Goal: Task Accomplishment & Management: Manage account settings

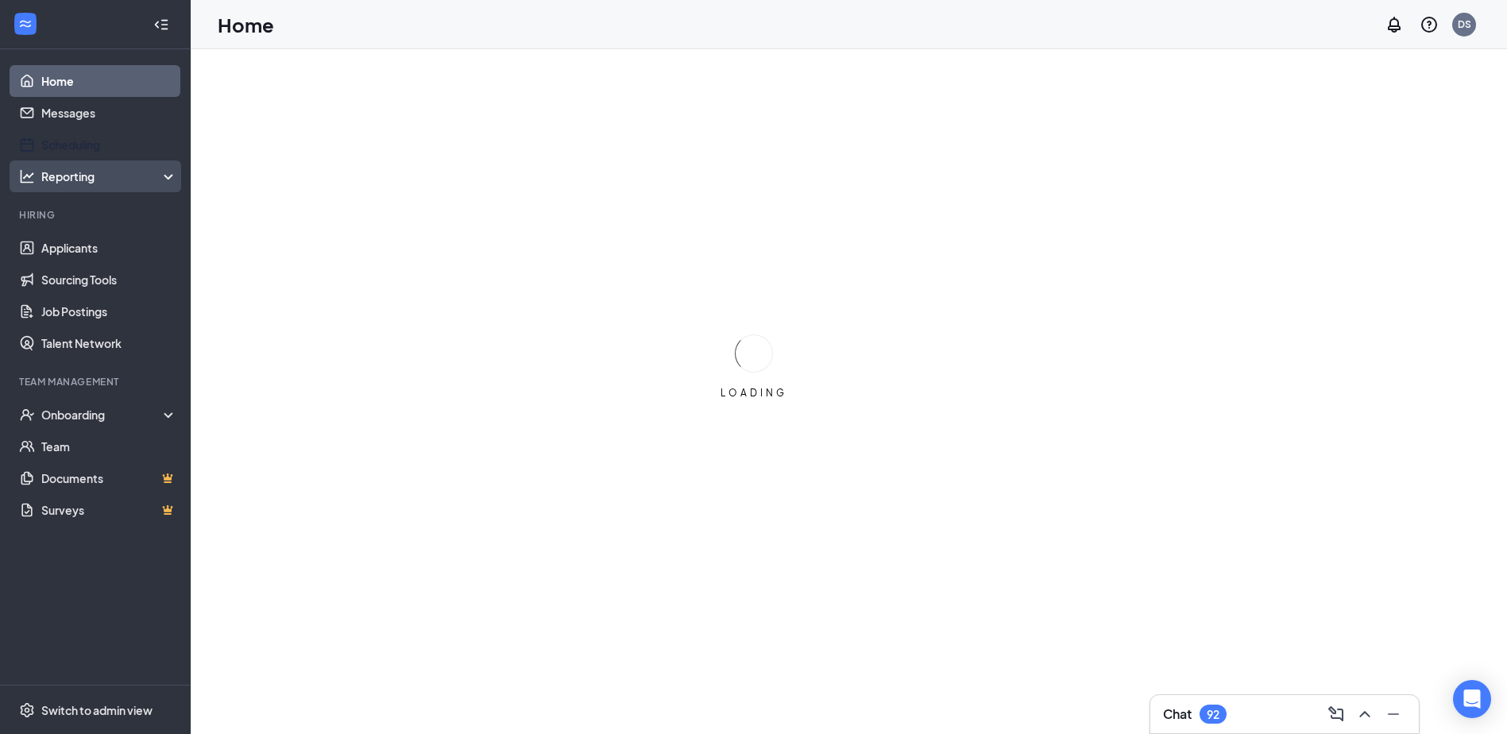
drag, startPoint x: 50, startPoint y: 149, endPoint x: 74, endPoint y: 167, distance: 30.0
click at [50, 149] on link "Scheduling" at bounding box center [109, 145] width 136 height 32
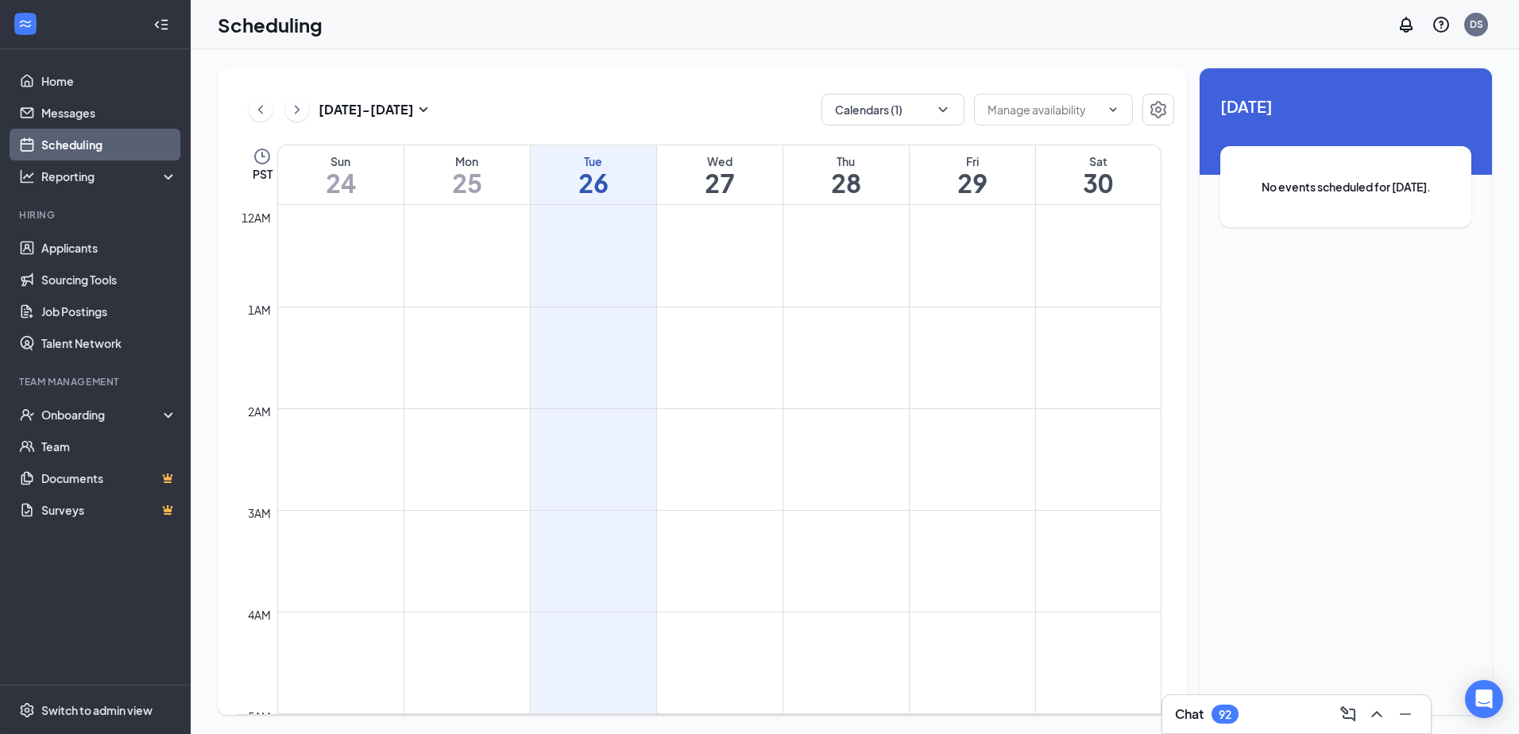
scroll to position [781, 0]
click at [938, 117] on icon "ChevronDown" at bounding box center [943, 110] width 16 height 16
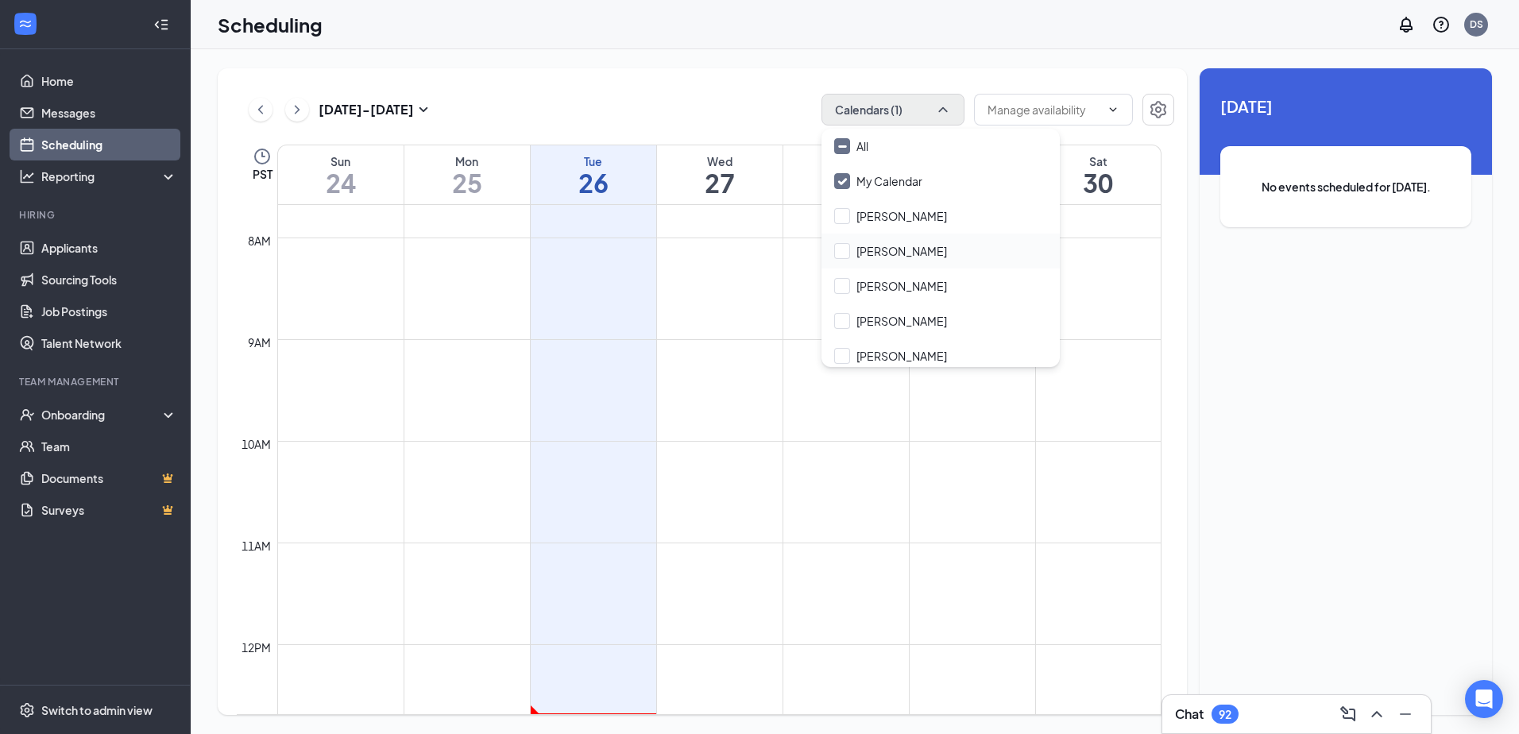
click at [917, 240] on div "[PERSON_NAME]" at bounding box center [941, 251] width 238 height 35
checkbox input "true"
click at [899, 185] on input "My Calendar" at bounding box center [878, 181] width 88 height 16
click at [679, 106] on div "[DATE] - [DATE] Calendars (1)" at bounding box center [706, 110] width 938 height 32
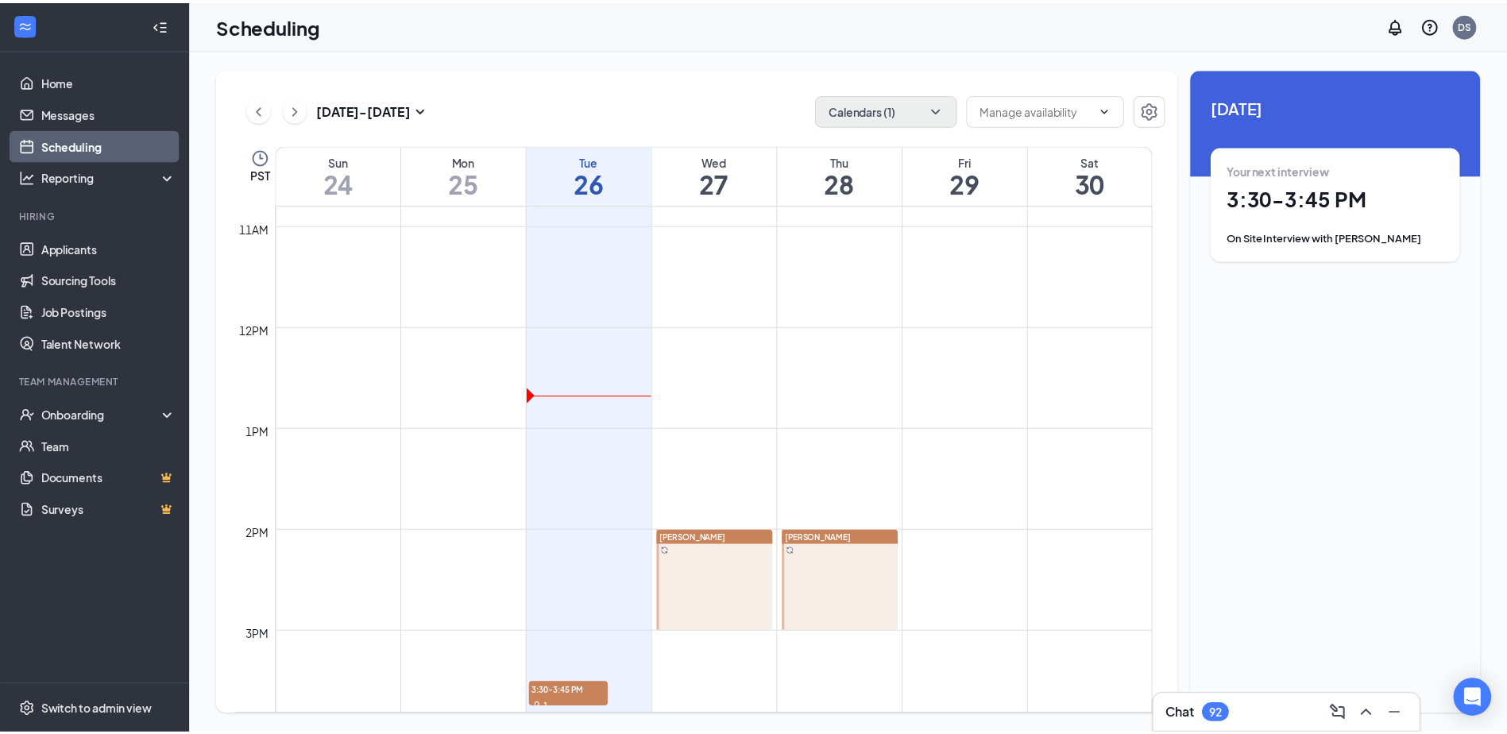
scroll to position [1178, 0]
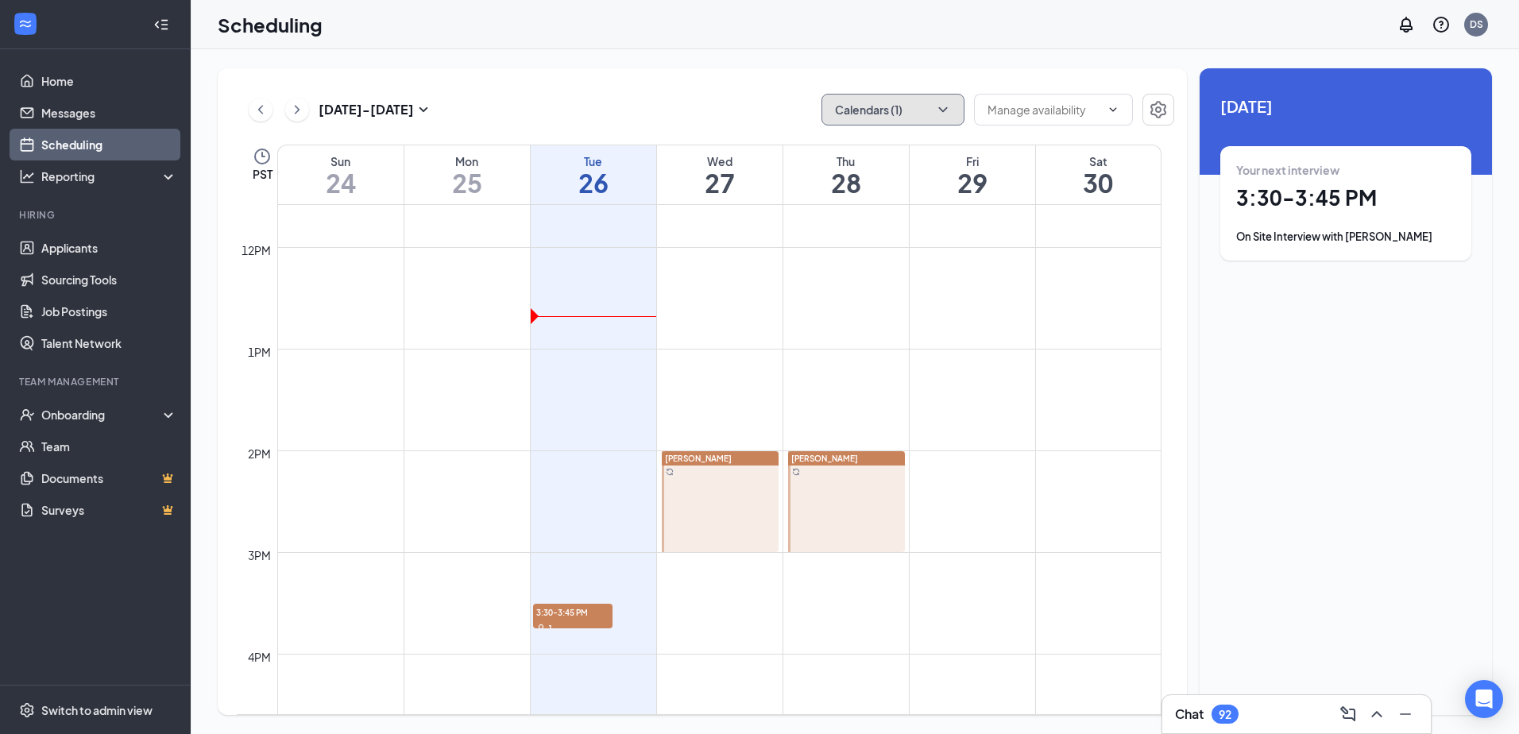
click at [940, 119] on button "Calendars (1)" at bounding box center [893, 110] width 143 height 32
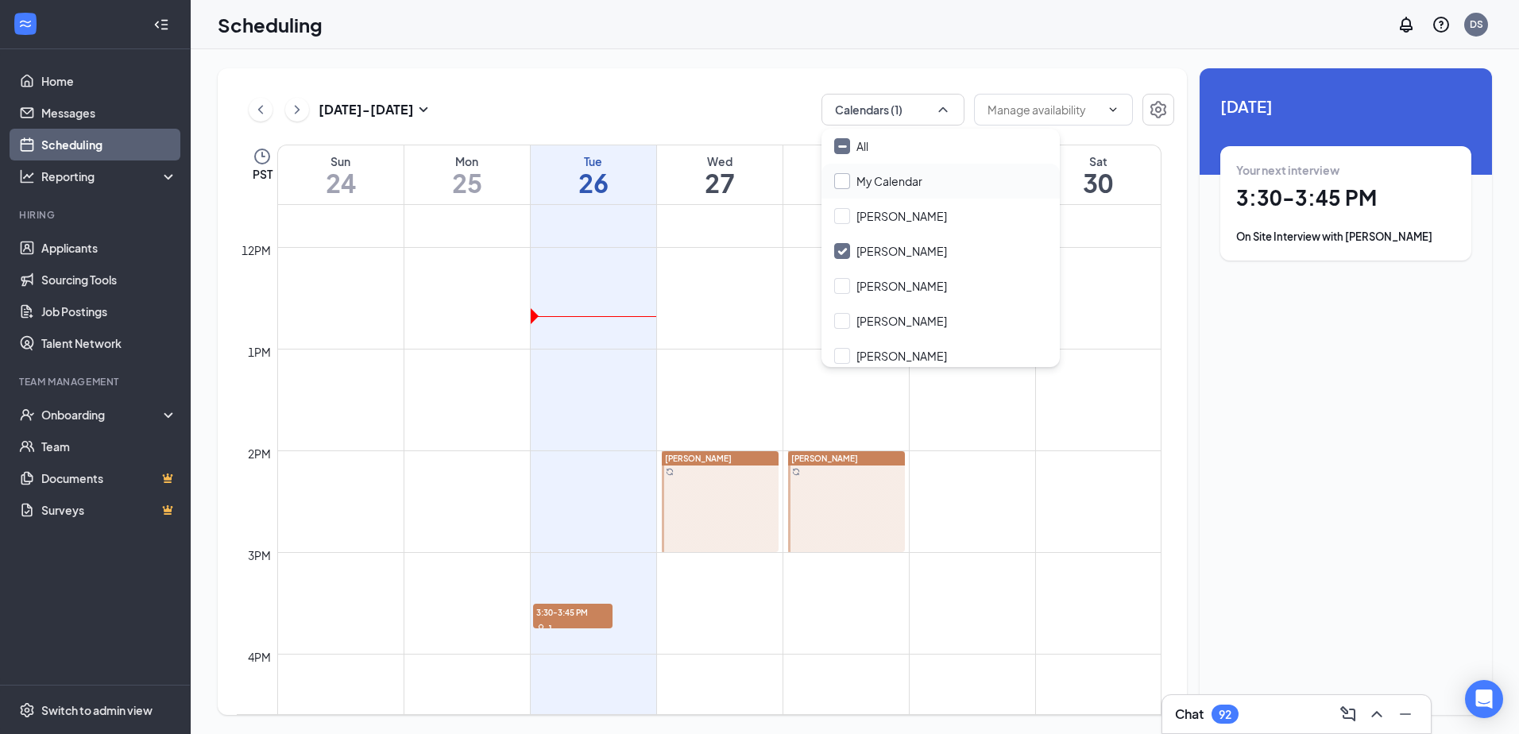
click at [899, 187] on input "My Calendar" at bounding box center [878, 181] width 88 height 16
checkbox input "true"
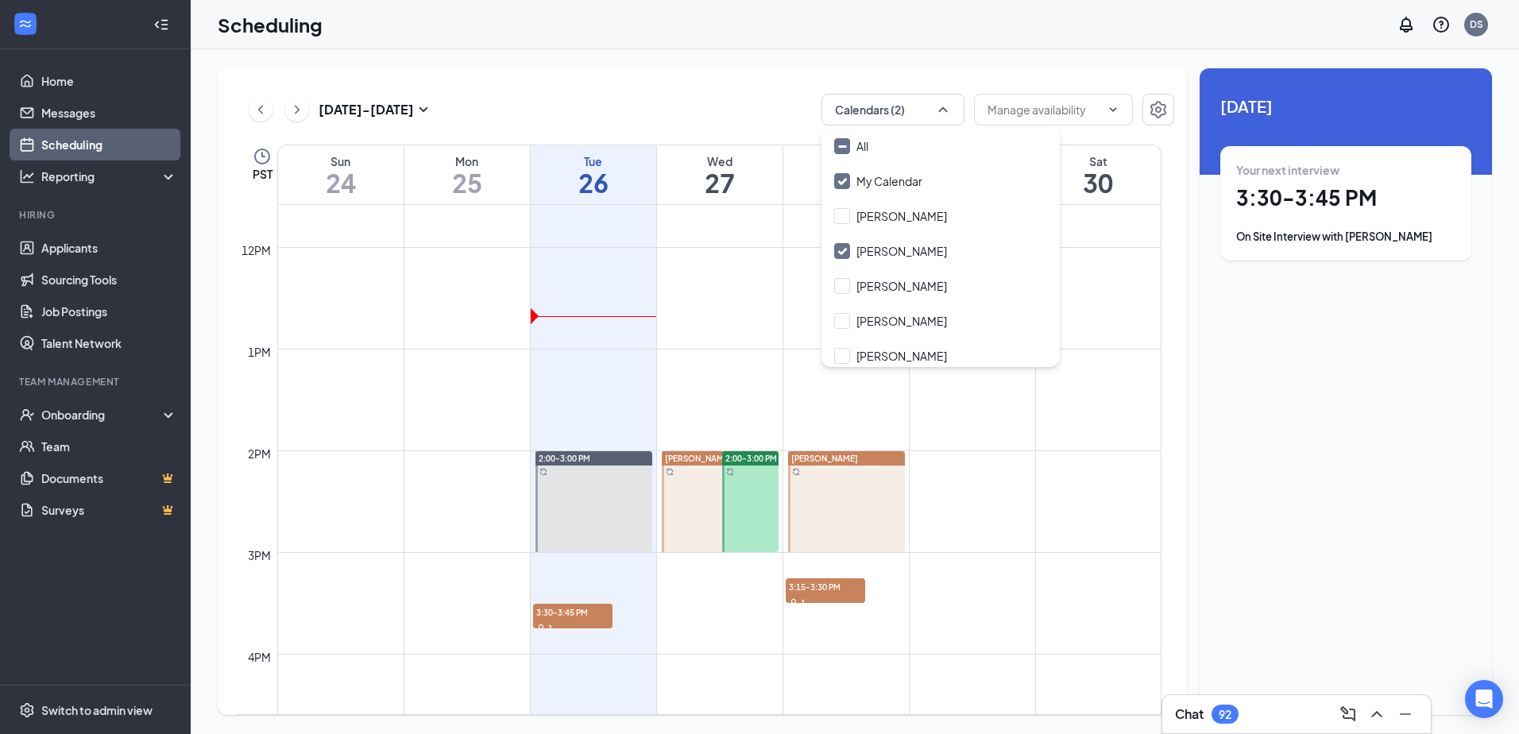
click at [650, 81] on div "[DATE] - [DATE] Calendars (2) PST Sun 24 Mon 25 Tue 26 Wed 27 Thu 28 Fri 29 Sat…" at bounding box center [702, 391] width 969 height 647
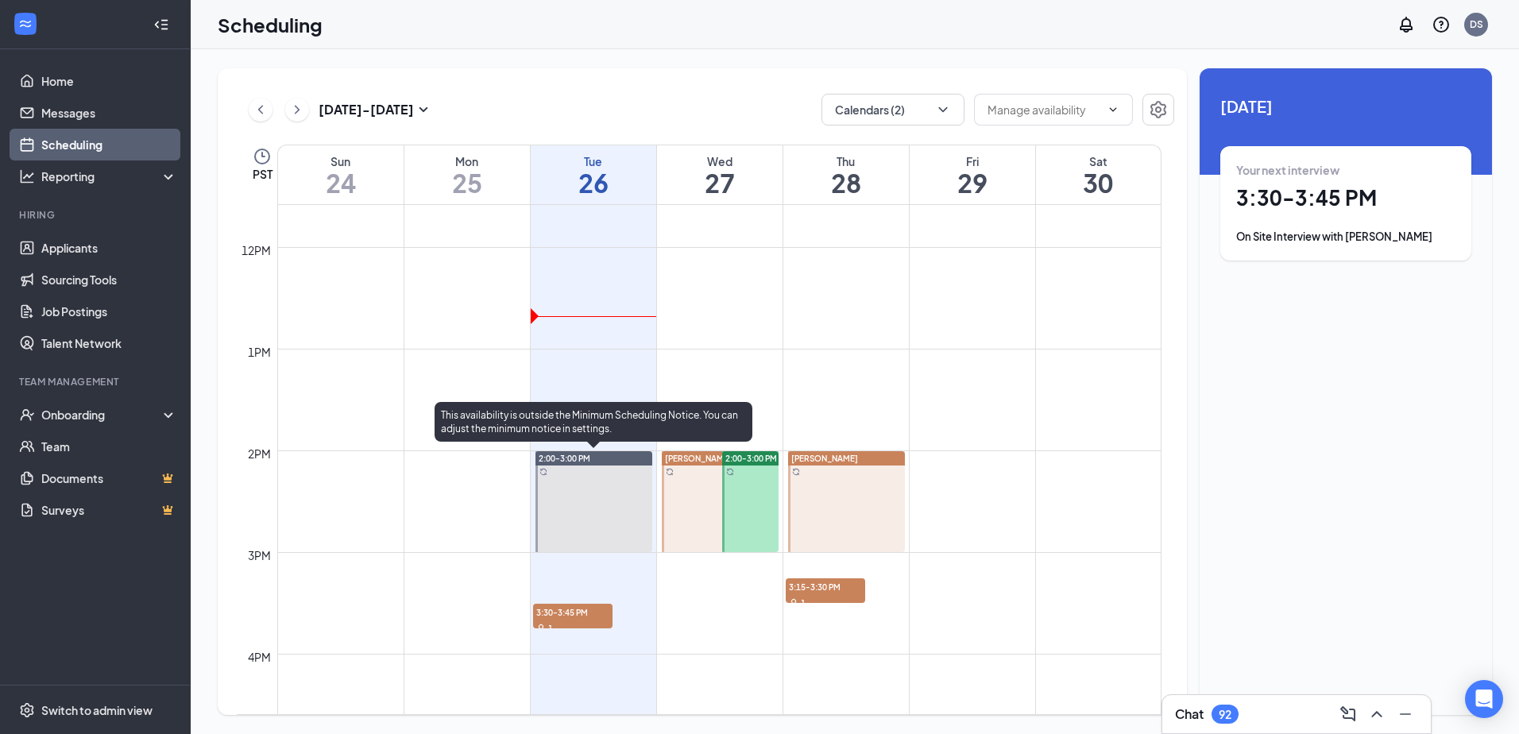
click at [580, 489] on div at bounding box center [593, 501] width 117 height 101
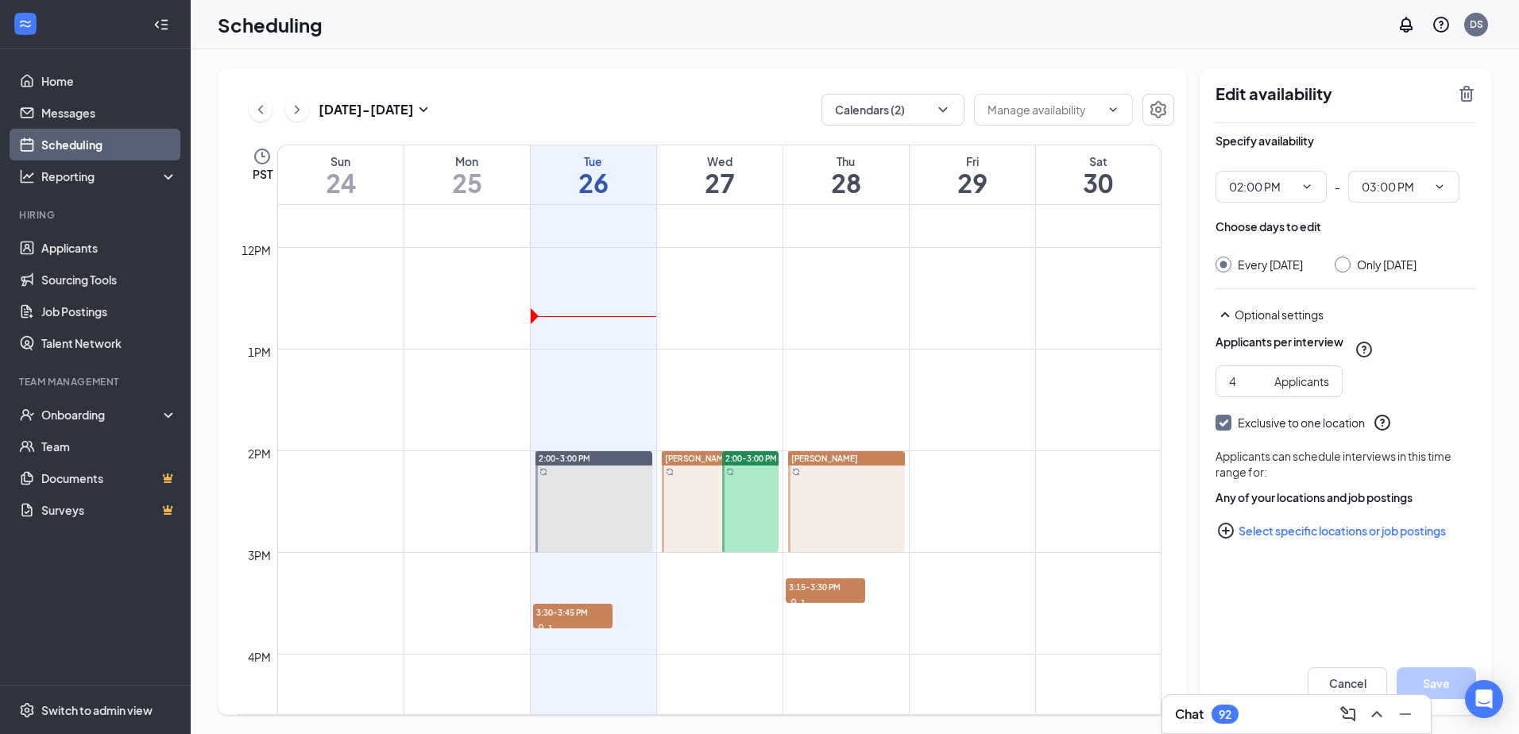
click at [695, 75] on div "[DATE] - [DATE] Calendars (2) PST Sun 24 Mon 25 Tue 26 Wed 27 Thu 28 Fri 29 Sat…" at bounding box center [702, 391] width 969 height 647
click at [74, 258] on link "Applicants" at bounding box center [109, 248] width 136 height 32
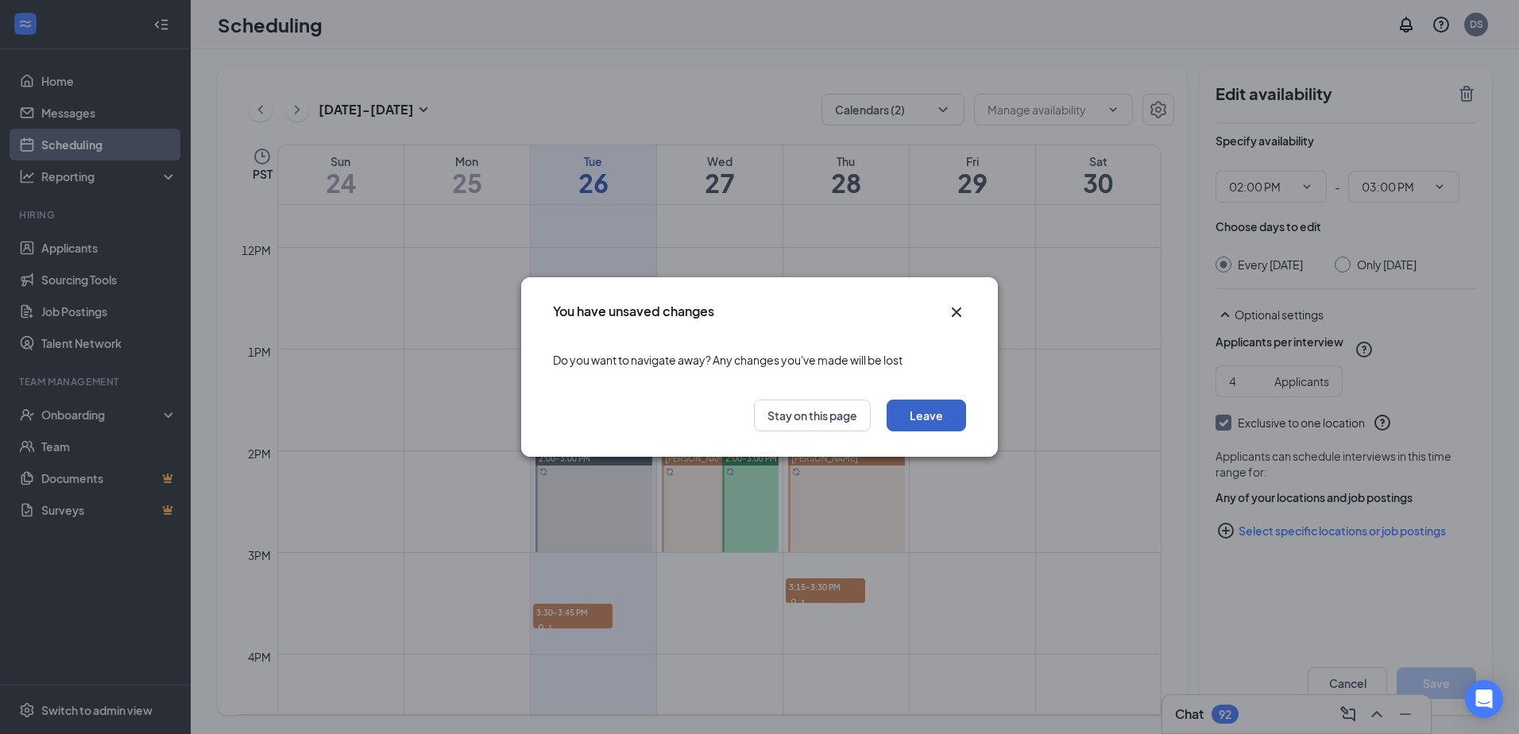
click at [930, 419] on button "Leave" at bounding box center [926, 416] width 79 height 32
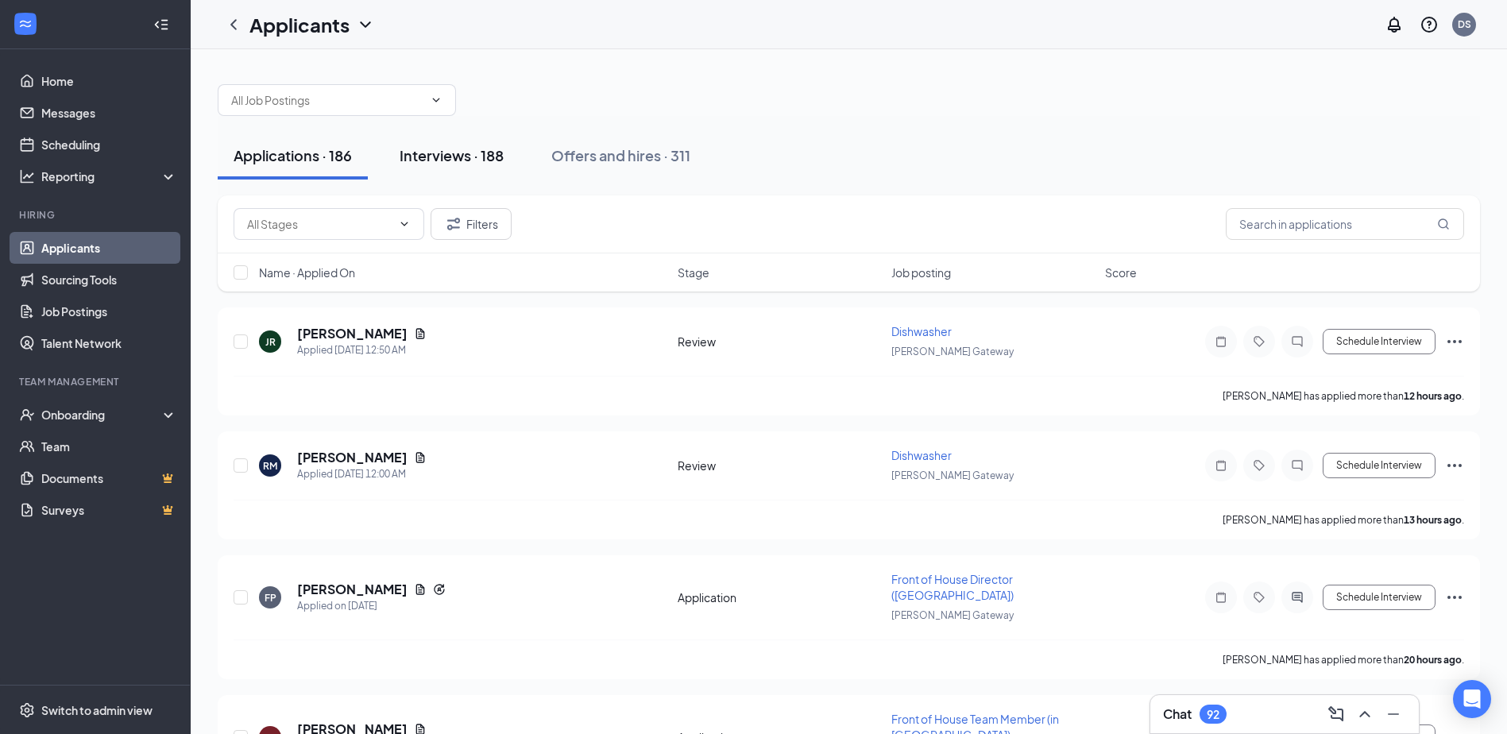
click at [462, 151] on div "Interviews · 188" at bounding box center [452, 155] width 104 height 20
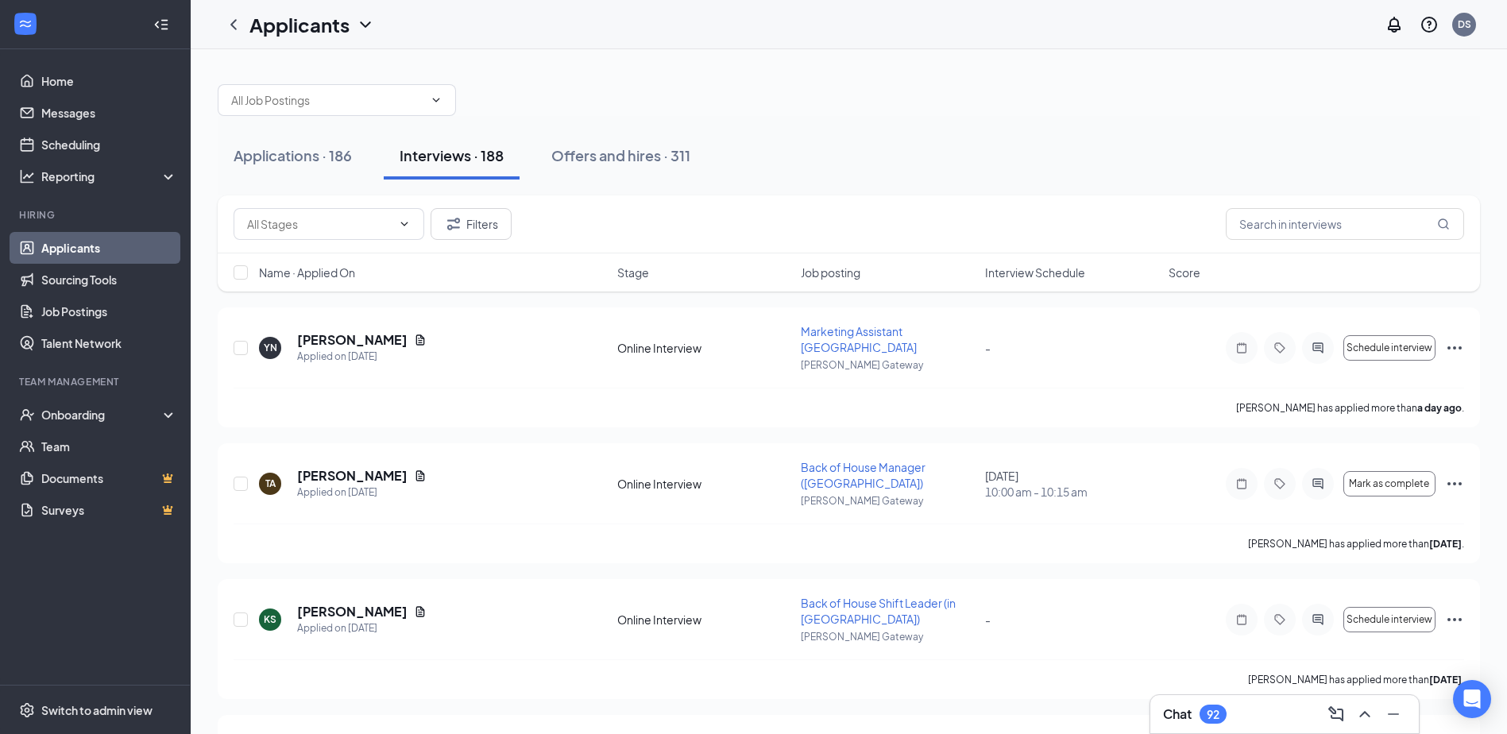
click at [1046, 280] on span "Interview Schedule" at bounding box center [1035, 273] width 100 height 16
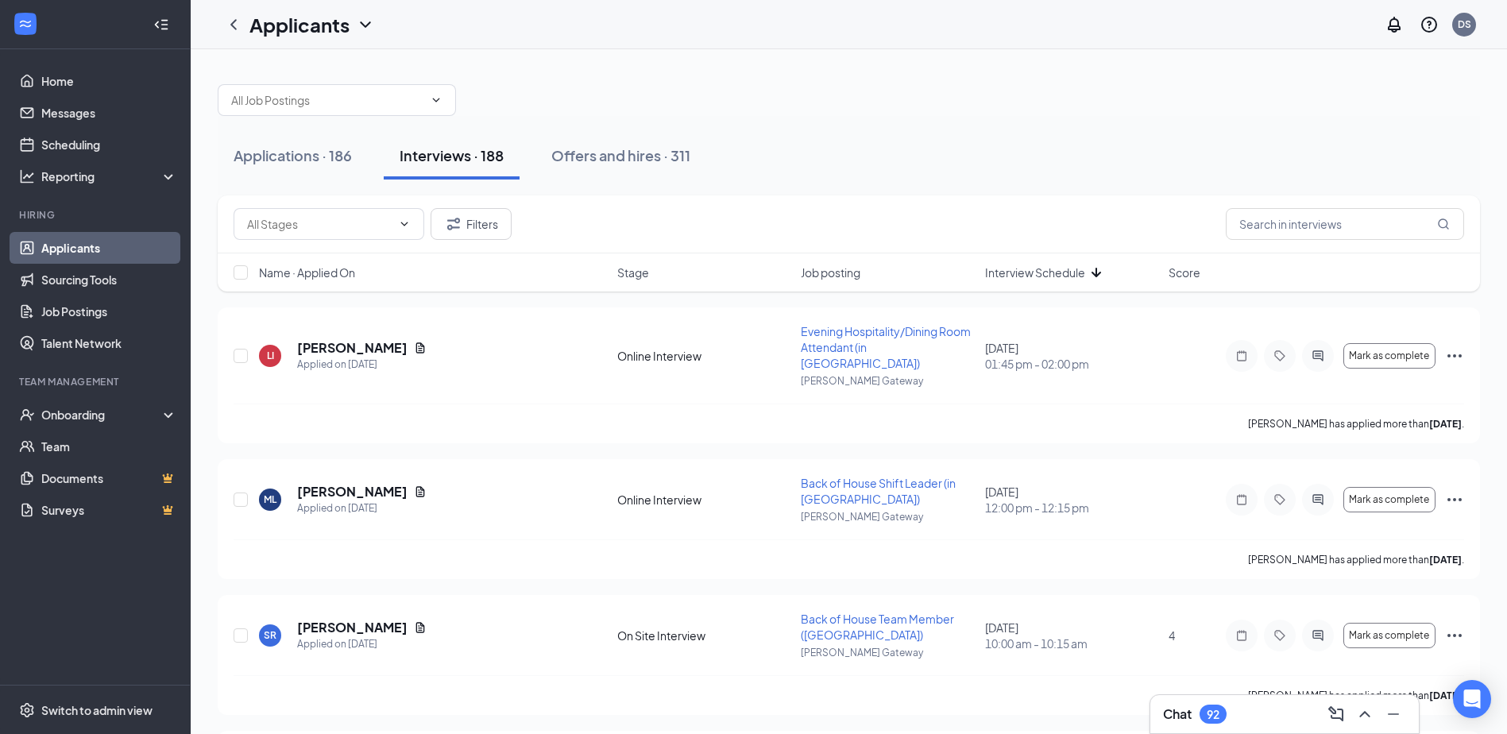
drag, startPoint x: 1046, startPoint y: 280, endPoint x: 1146, endPoint y: 213, distance: 121.0
click at [1146, 213] on div "Filters" at bounding box center [849, 224] width 1231 height 32
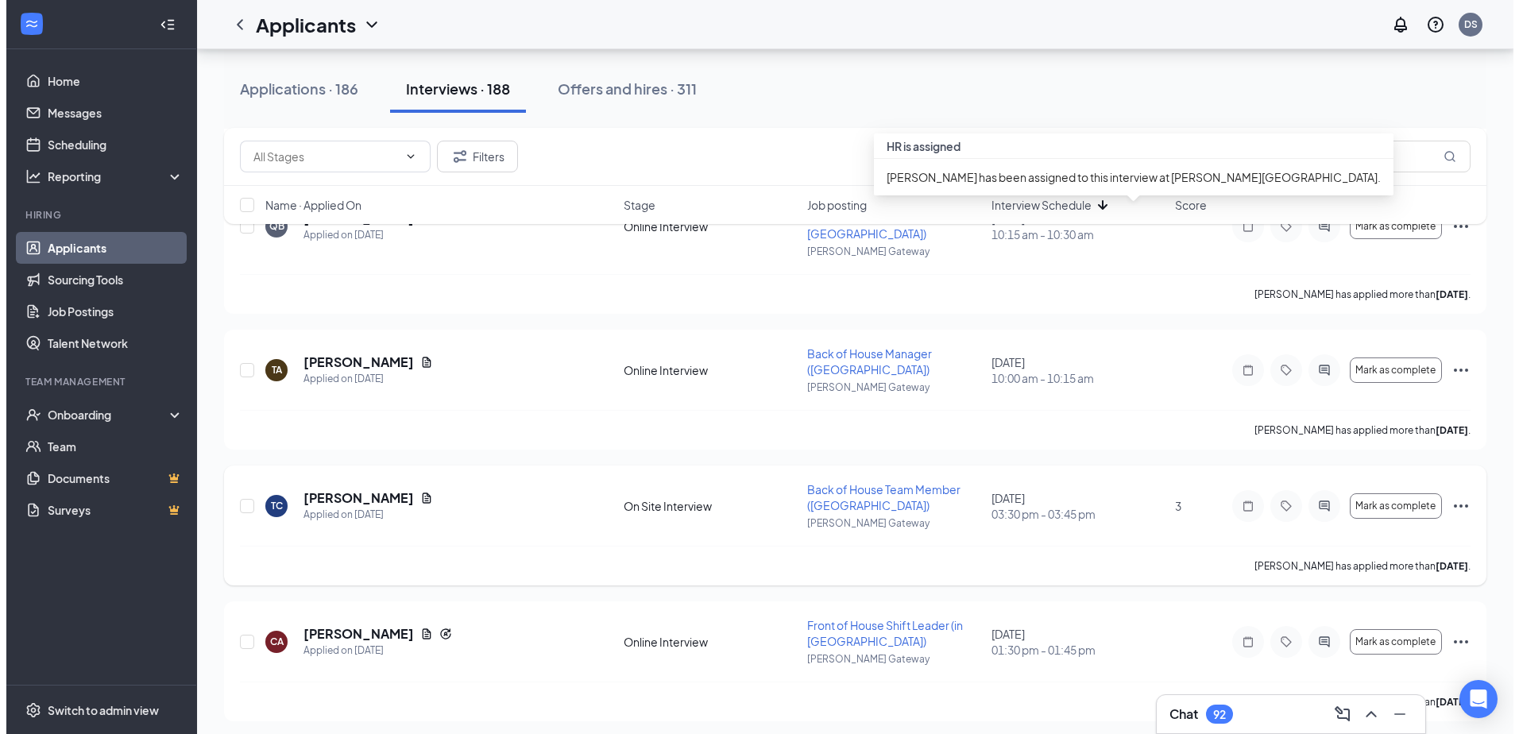
scroll to position [2145, 0]
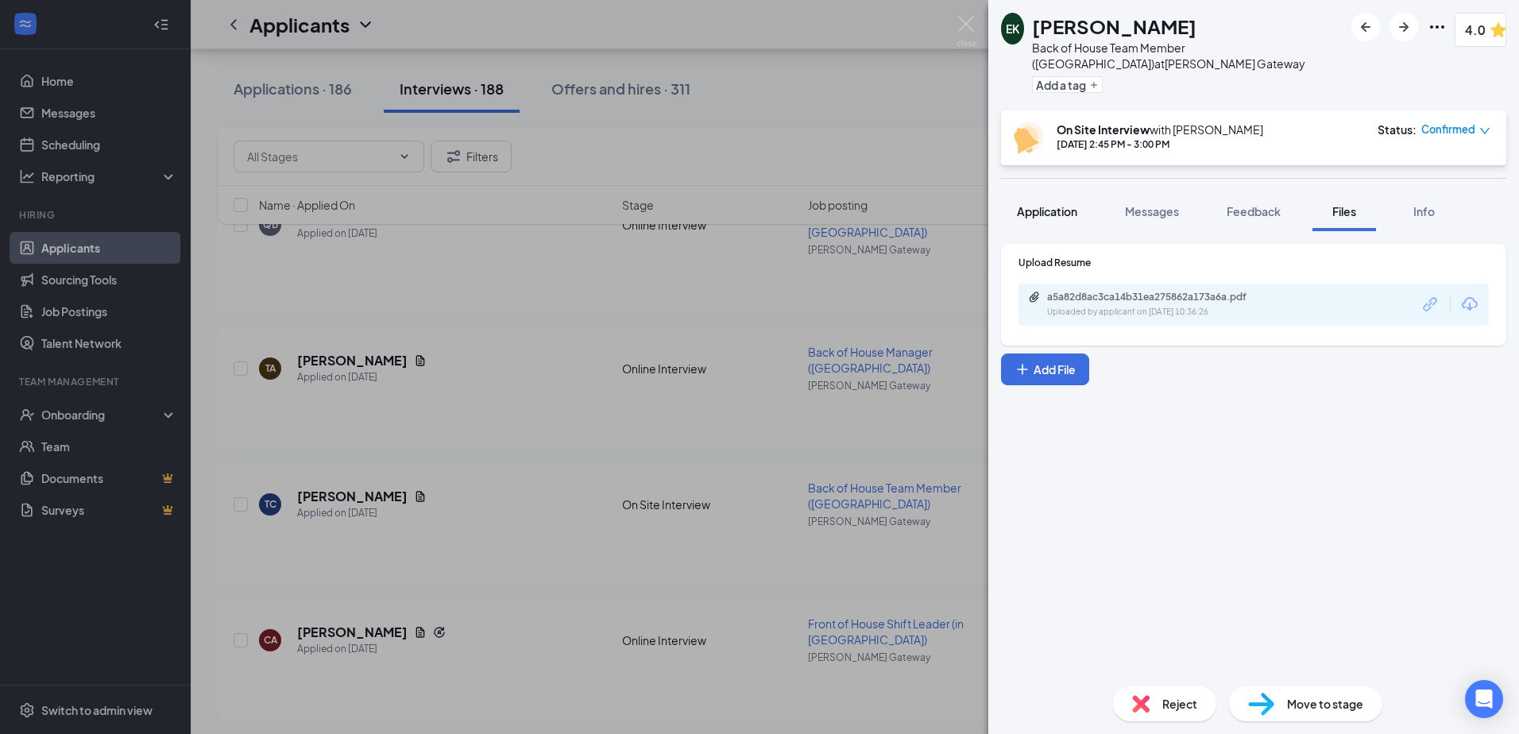
click at [1034, 220] on button "Application" at bounding box center [1047, 211] width 92 height 40
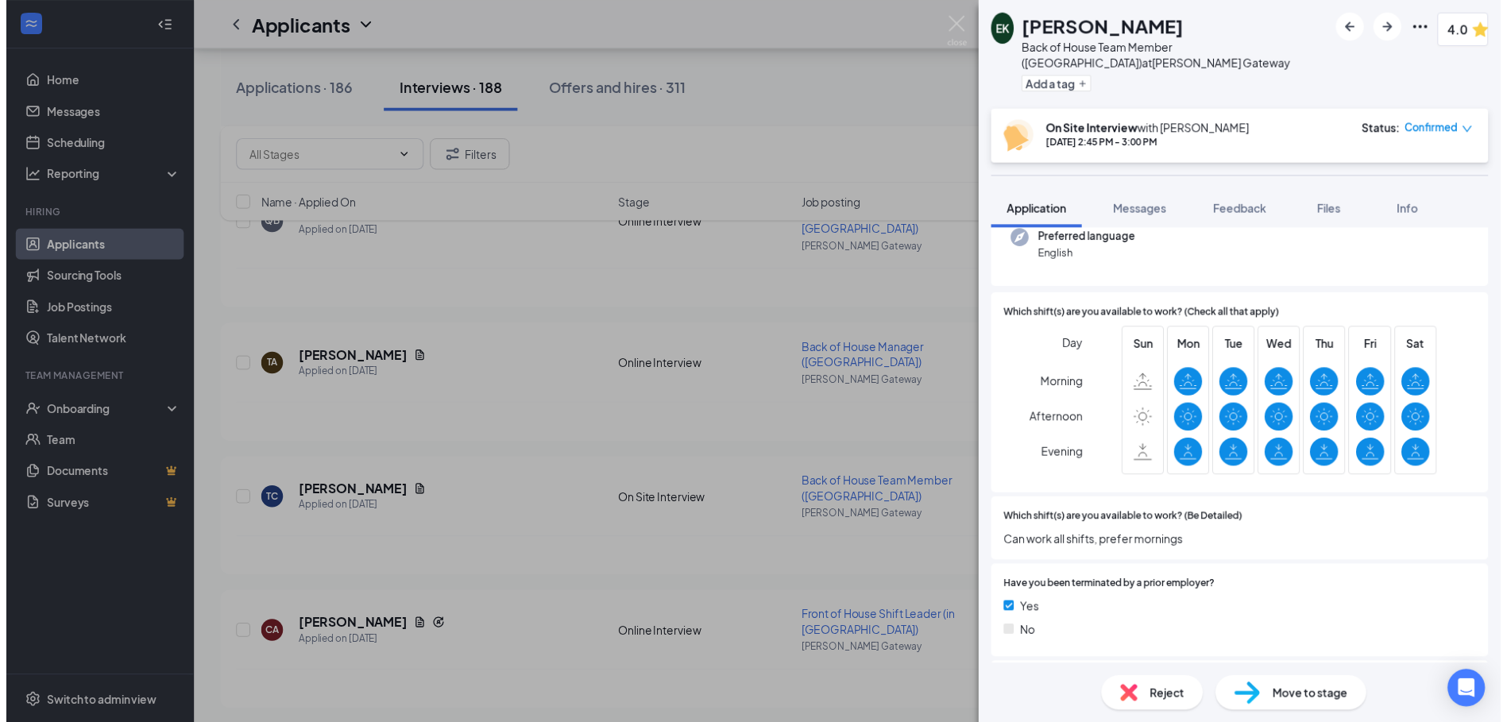
scroll to position [318, 0]
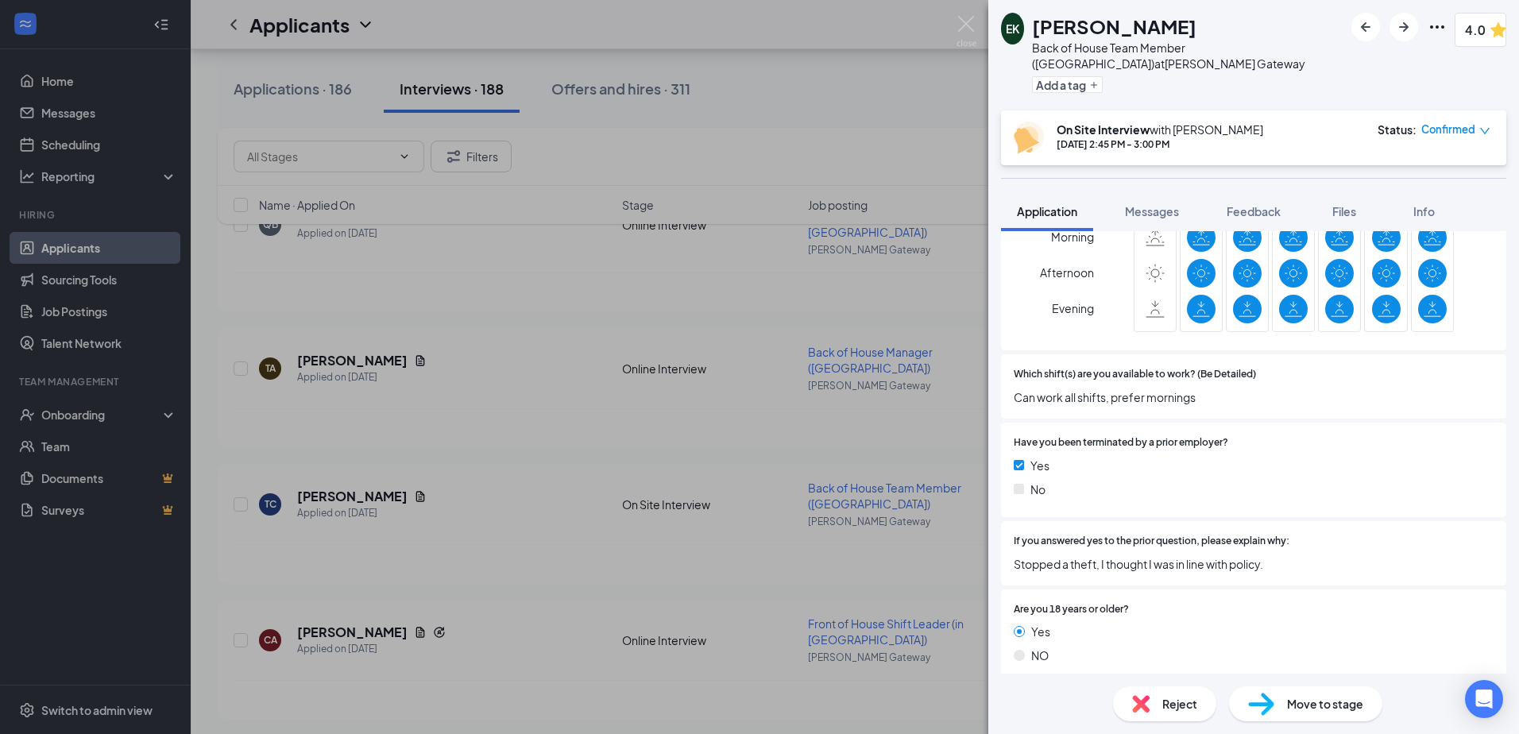
click at [661, 544] on div "EK [PERSON_NAME] Back of House Team Member ([GEOGRAPHIC_DATA]) at [PERSON_NAME]…" at bounding box center [759, 367] width 1519 height 734
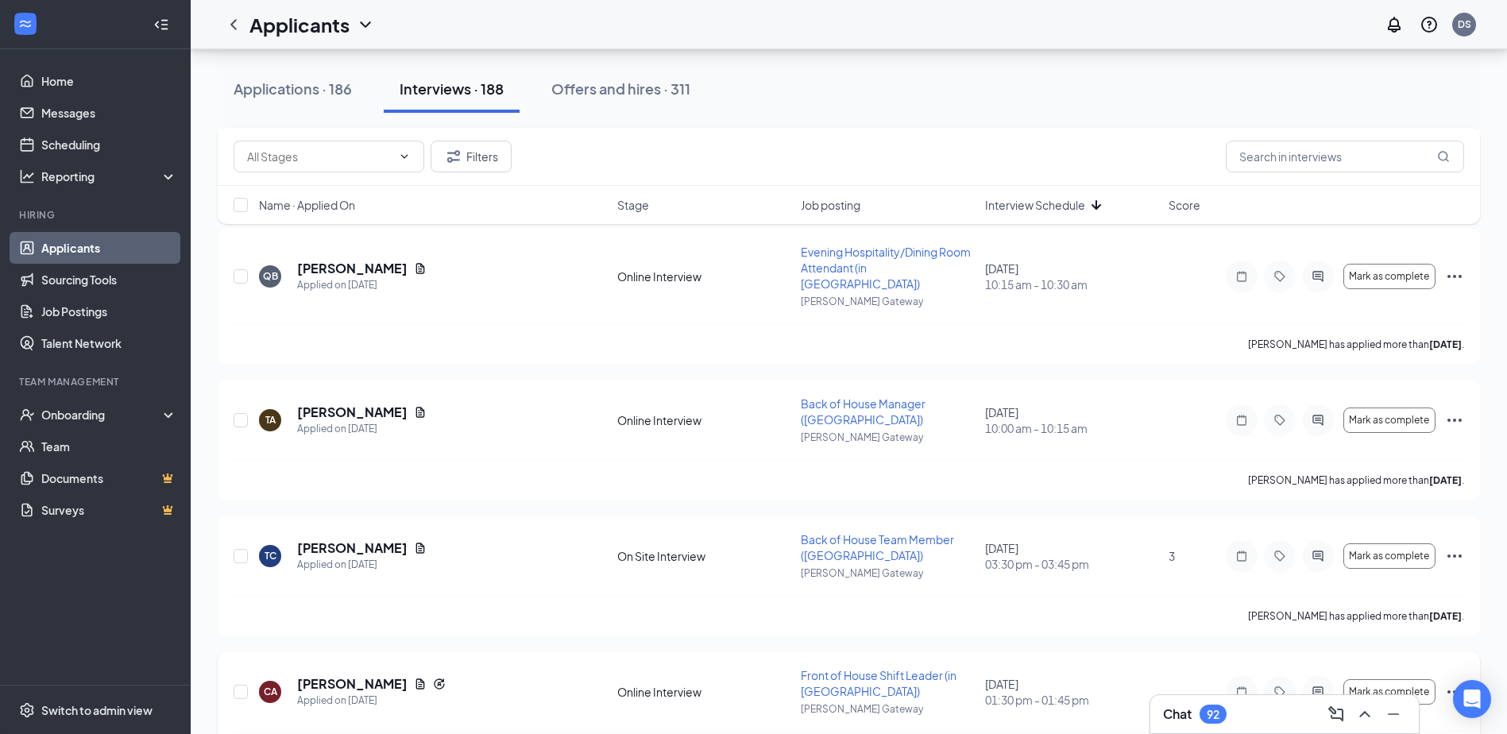
scroll to position [2066, 0]
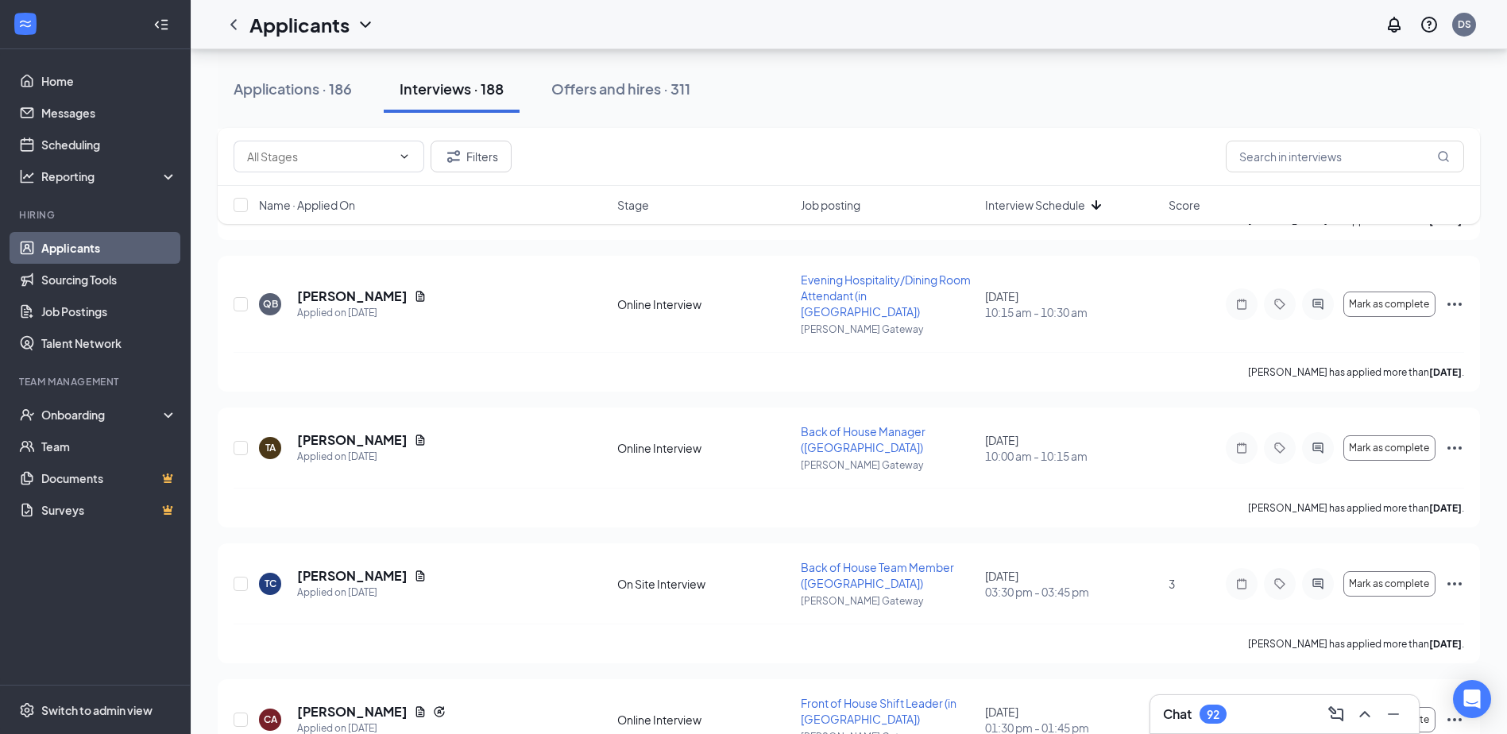
click at [1198, 722] on div "Chat 92" at bounding box center [1195, 714] width 64 height 19
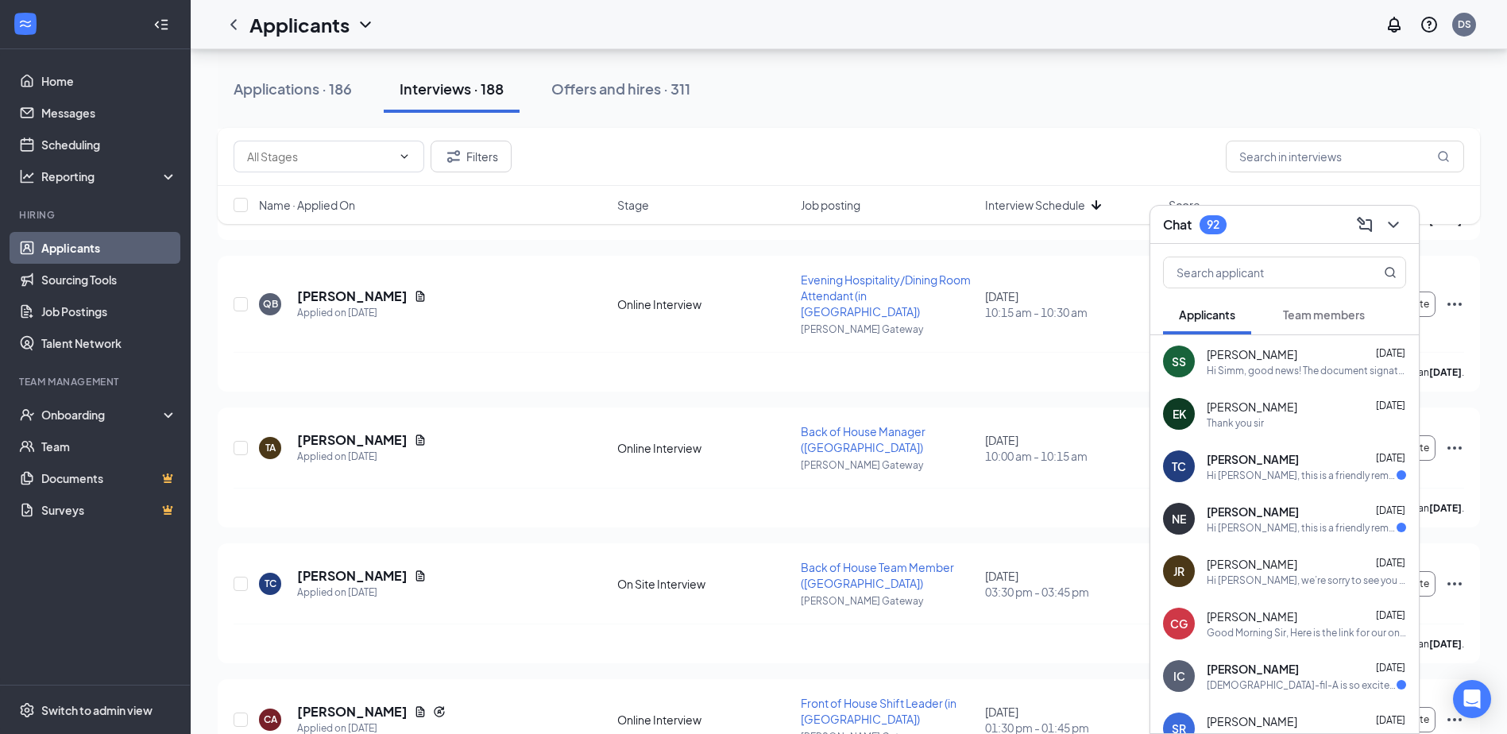
click at [1282, 413] on span "[PERSON_NAME]" at bounding box center [1252, 407] width 91 height 16
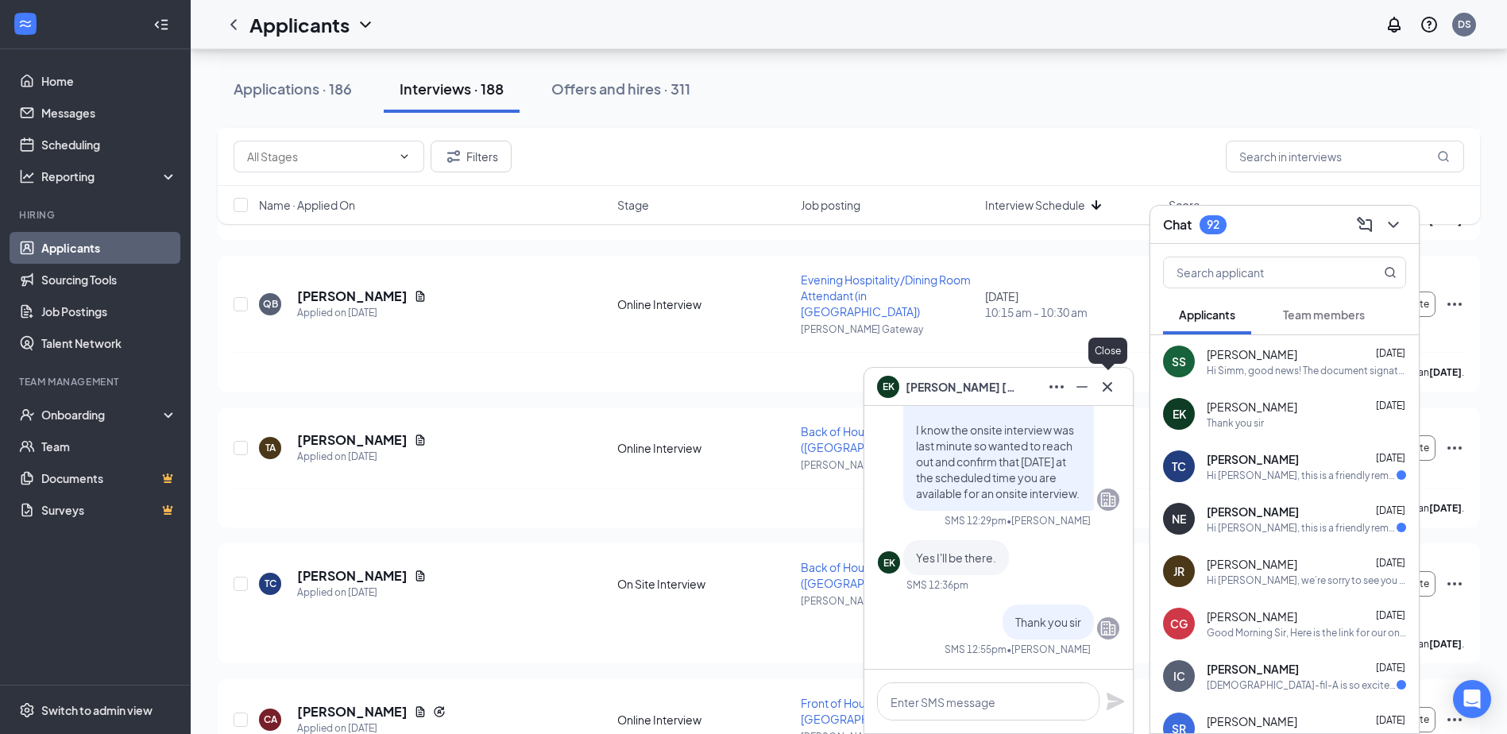
click at [1107, 383] on icon "Cross" at bounding box center [1107, 386] width 19 height 19
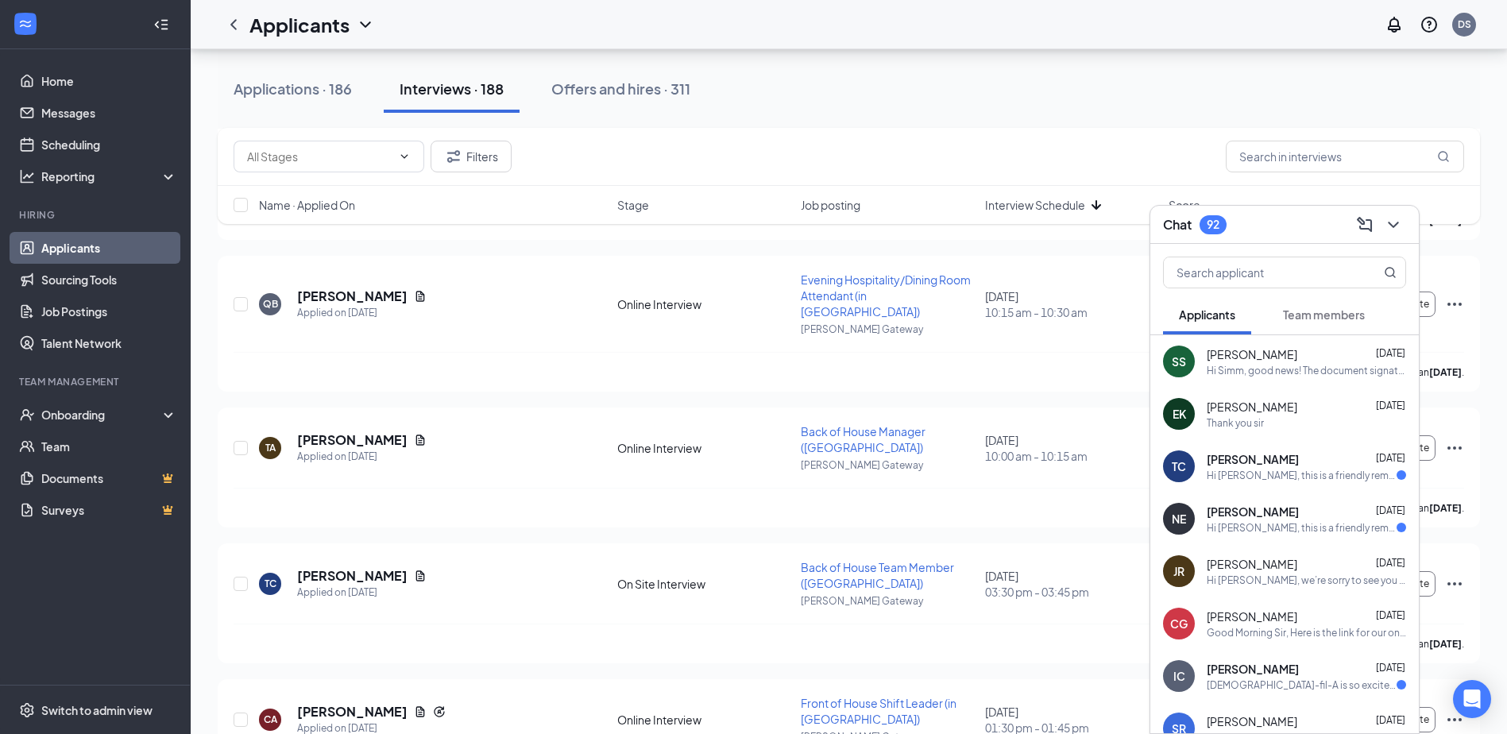
click at [1318, 225] on div "Chat 92" at bounding box center [1284, 224] width 243 height 25
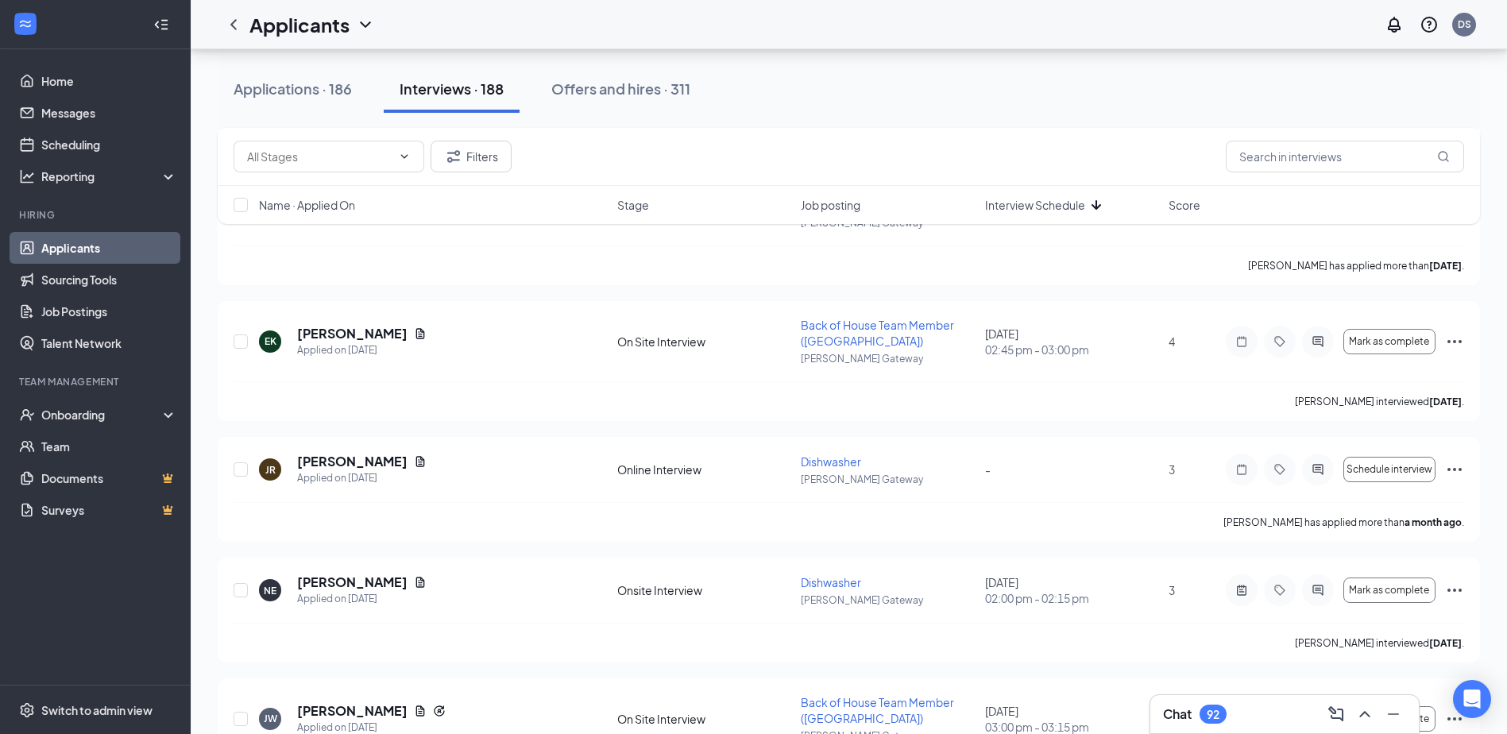
scroll to position [2781, 0]
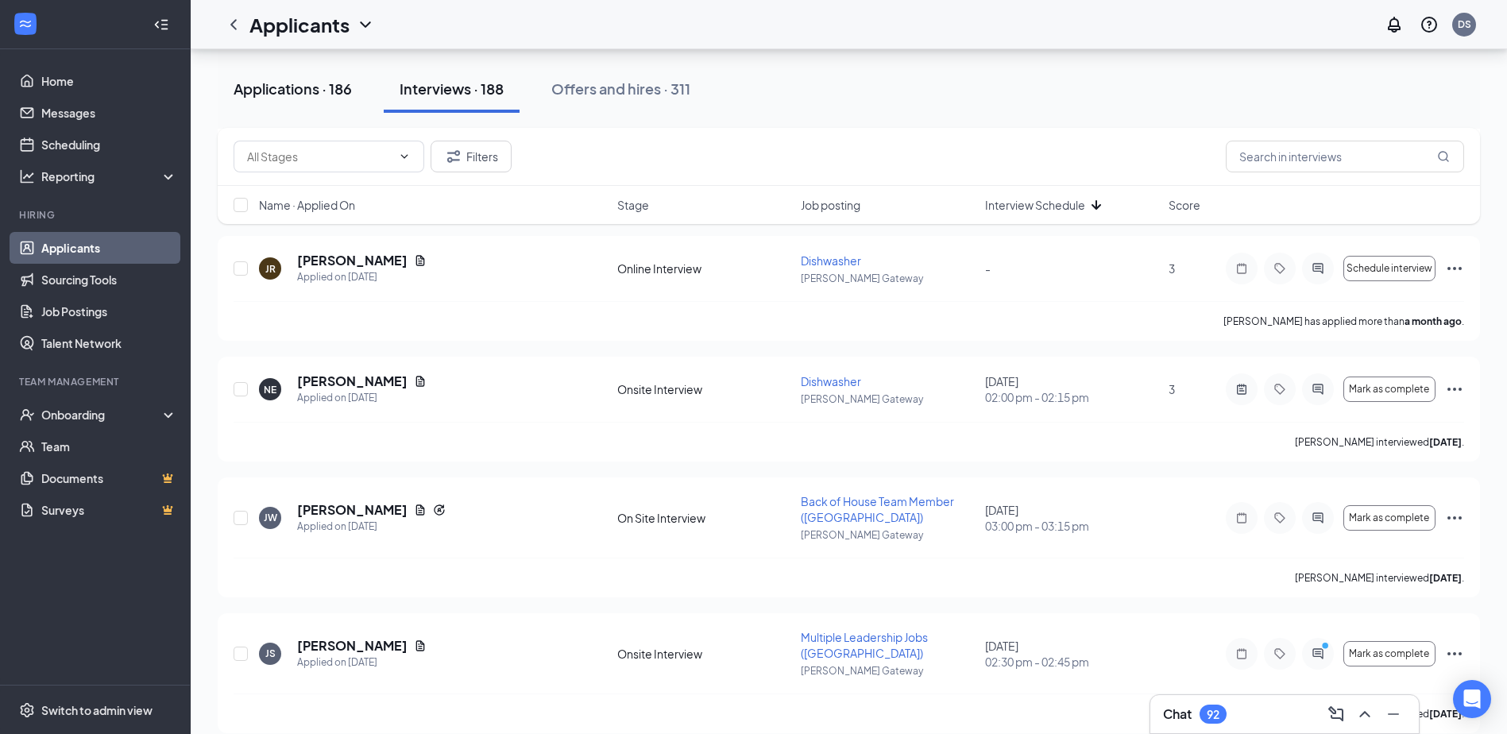
click at [303, 96] on div "Applications · 186" at bounding box center [293, 89] width 118 height 20
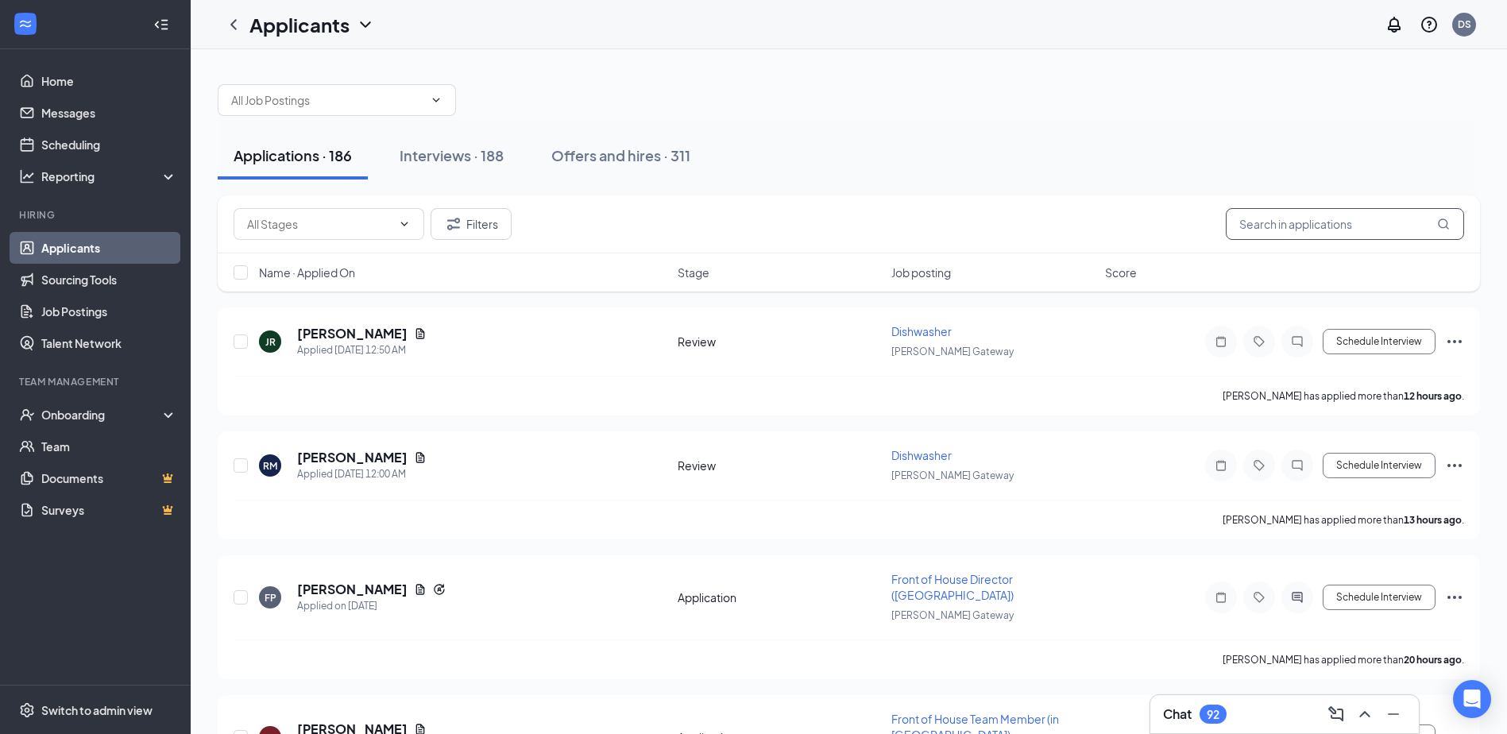
click at [1304, 216] on input "text" at bounding box center [1345, 224] width 238 height 32
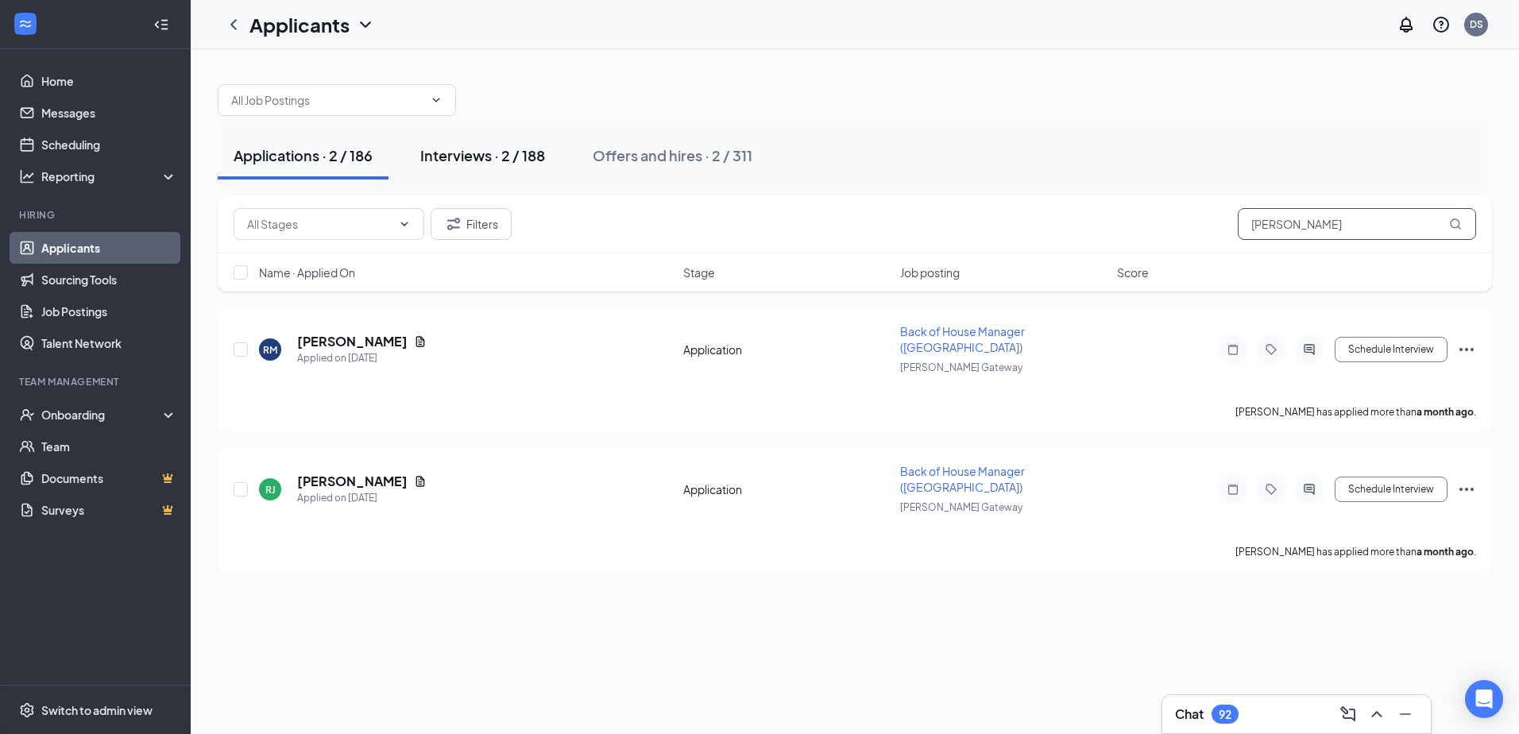
type input "[PERSON_NAME]"
click at [462, 153] on div "Interviews · 2 / 188" at bounding box center [482, 155] width 125 height 20
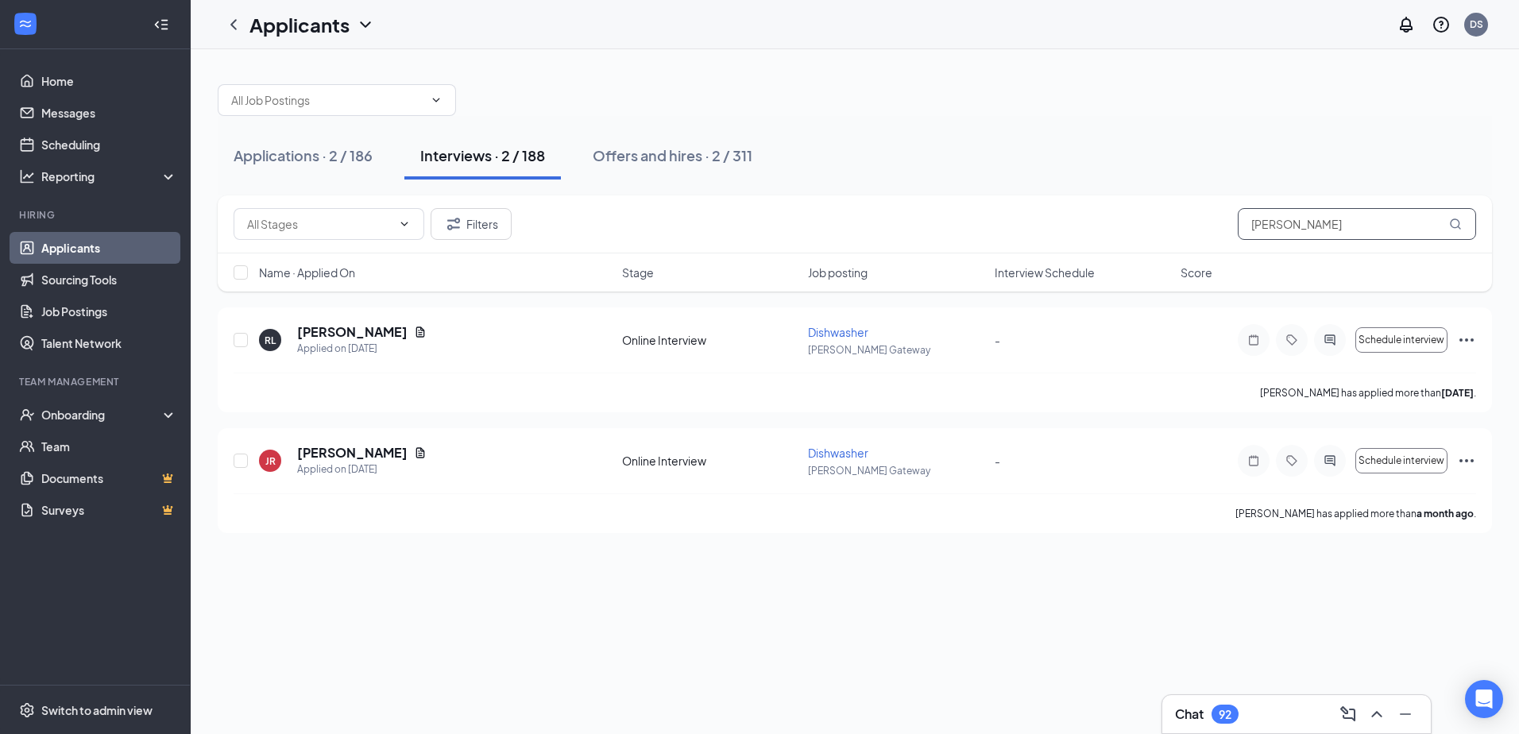
click at [1321, 230] on input "[PERSON_NAME]" at bounding box center [1357, 224] width 238 height 32
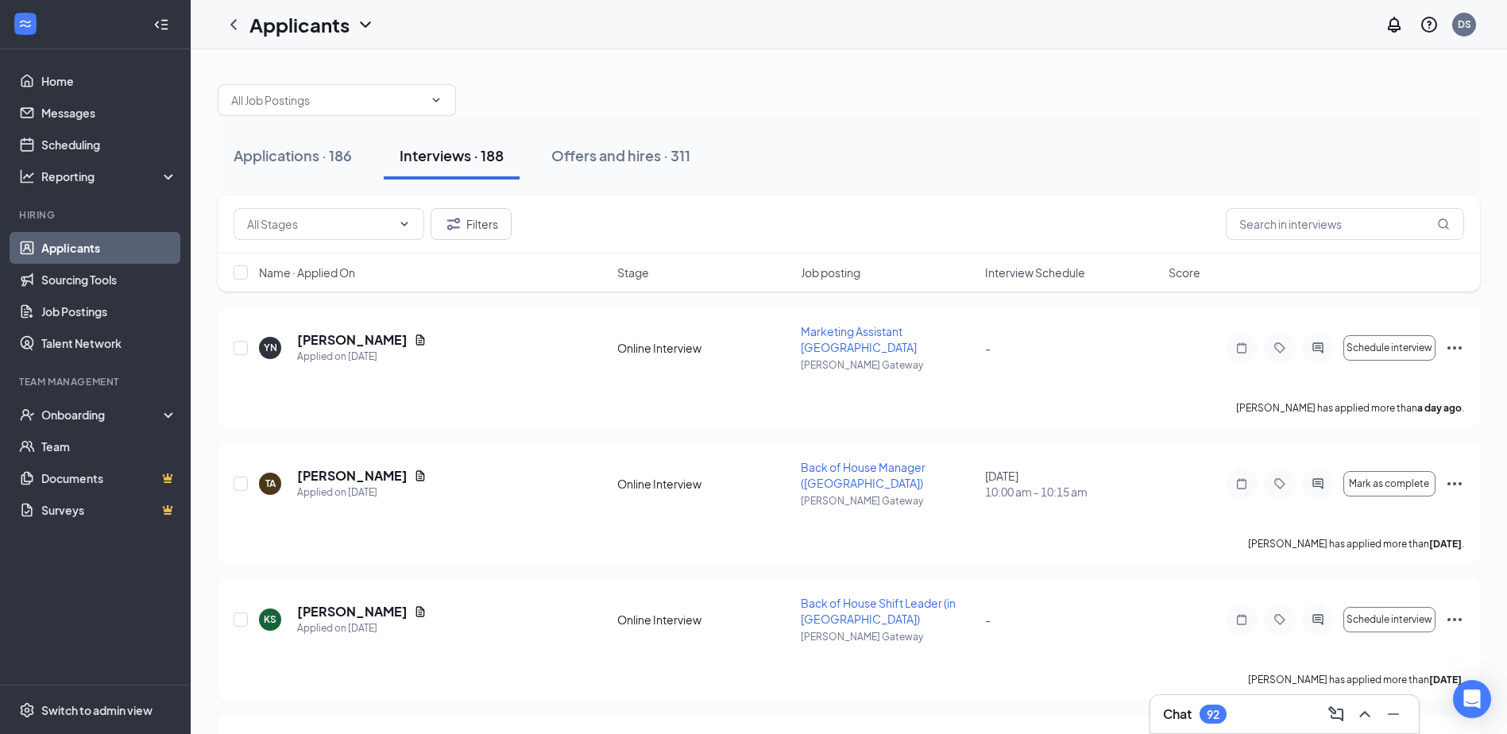
click at [1065, 230] on div "Filters" at bounding box center [849, 224] width 1231 height 32
click at [957, 197] on div "Filters" at bounding box center [849, 224] width 1262 height 58
click at [958, 197] on div "Filters" at bounding box center [849, 224] width 1262 height 58
click at [1270, 711] on div "Chat 92" at bounding box center [1284, 714] width 243 height 25
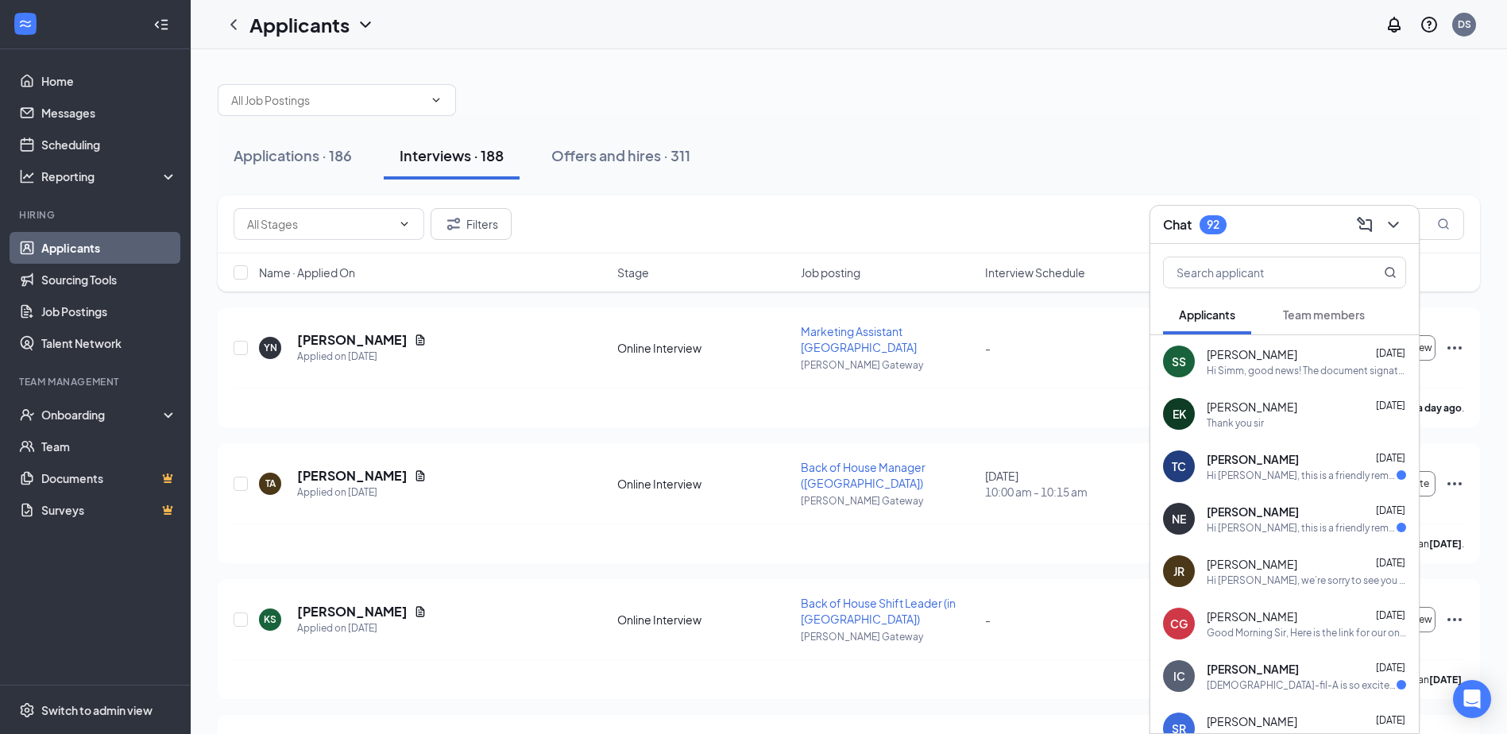
click at [1175, 142] on div "Applications · 186 Interviews · 188 Offers and hires · 311" at bounding box center [849, 156] width 1262 height 48
drag, startPoint x: 333, startPoint y: 150, endPoint x: 430, endPoint y: 170, distance: 98.9
click at [333, 150] on div "Applications · 186" at bounding box center [293, 155] width 118 height 20
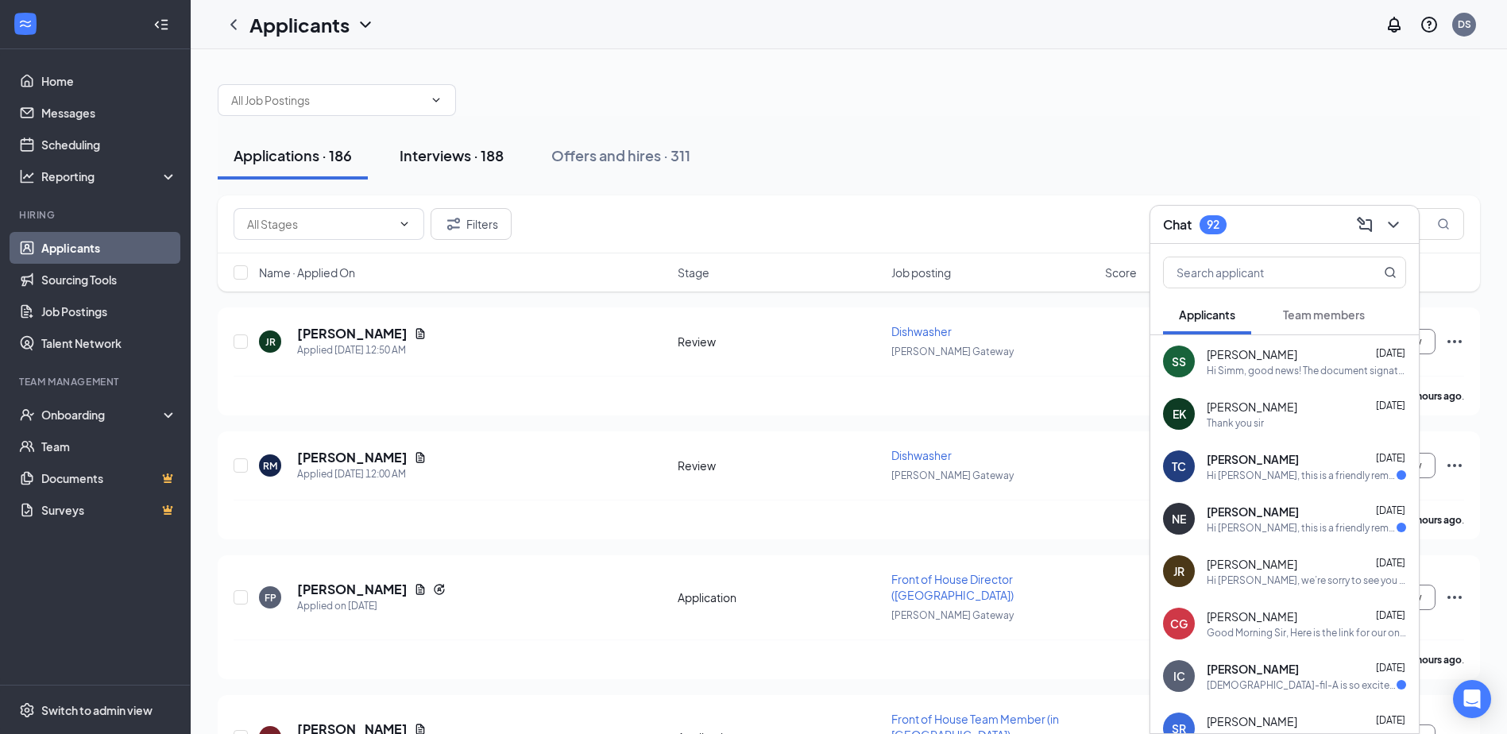
click at [476, 171] on button "Interviews · 188" at bounding box center [452, 156] width 136 height 48
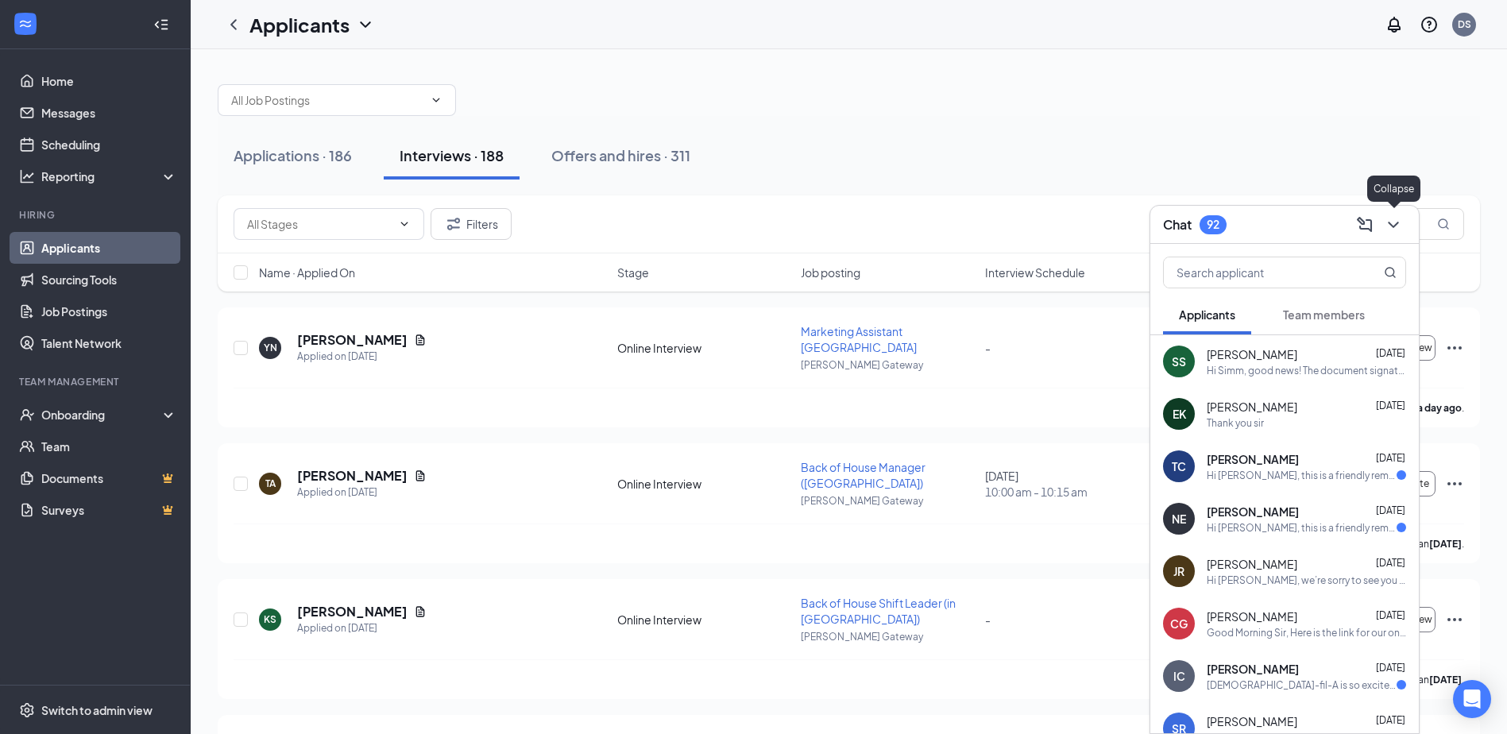
click at [1395, 234] on icon "ChevronDown" at bounding box center [1393, 224] width 19 height 19
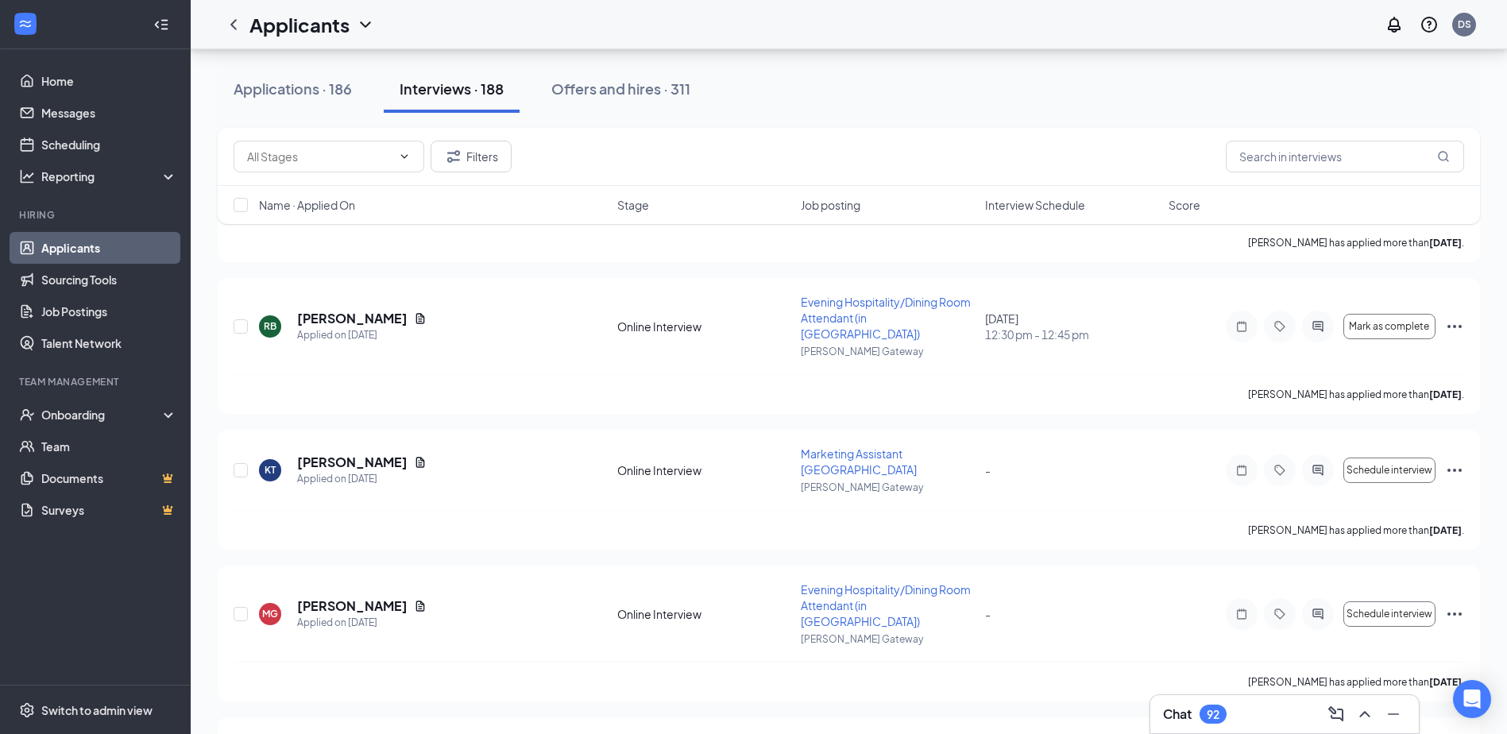
scroll to position [2145, 0]
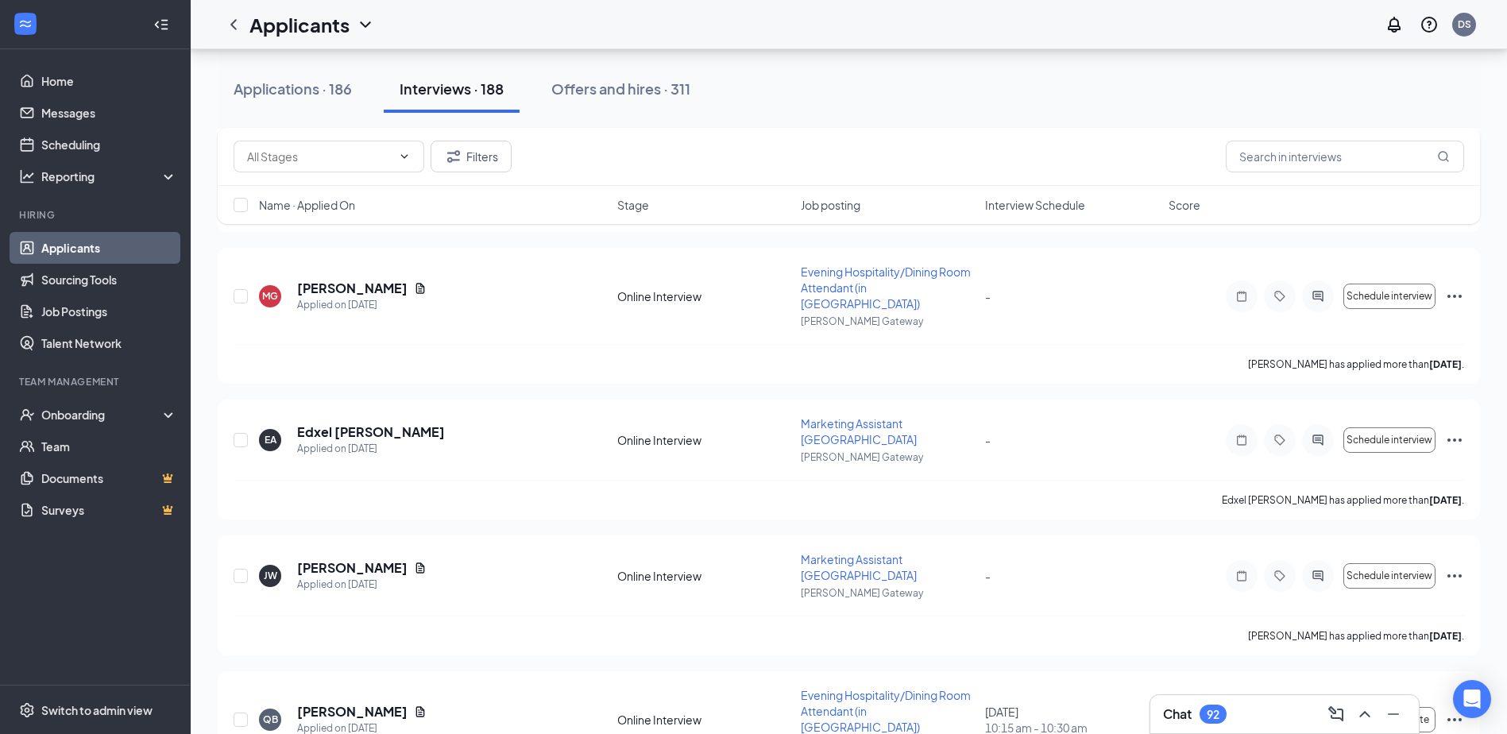
click at [1064, 207] on span "Interview Schedule" at bounding box center [1035, 205] width 100 height 16
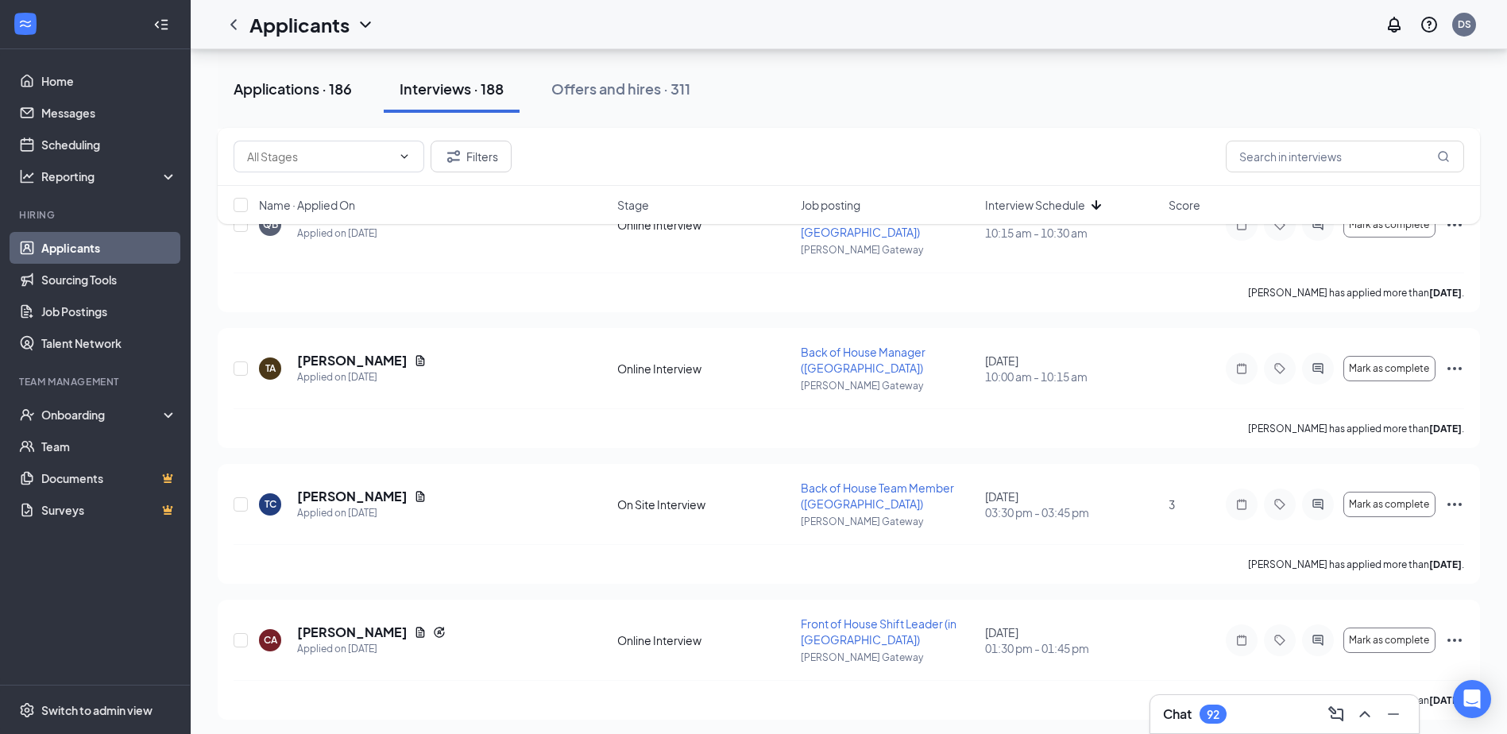
click at [257, 105] on button "Applications · 186" at bounding box center [293, 89] width 150 height 48
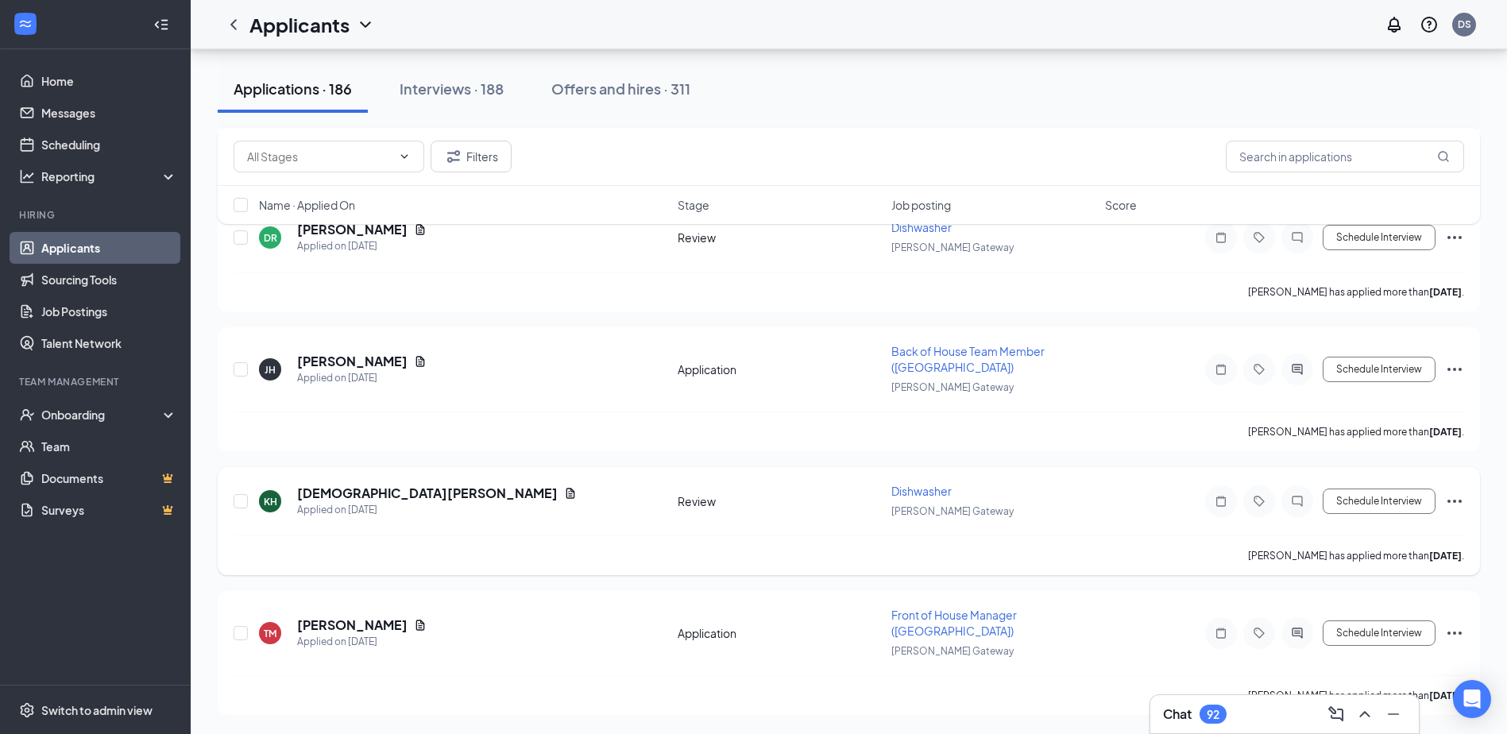
scroll to position [848, 0]
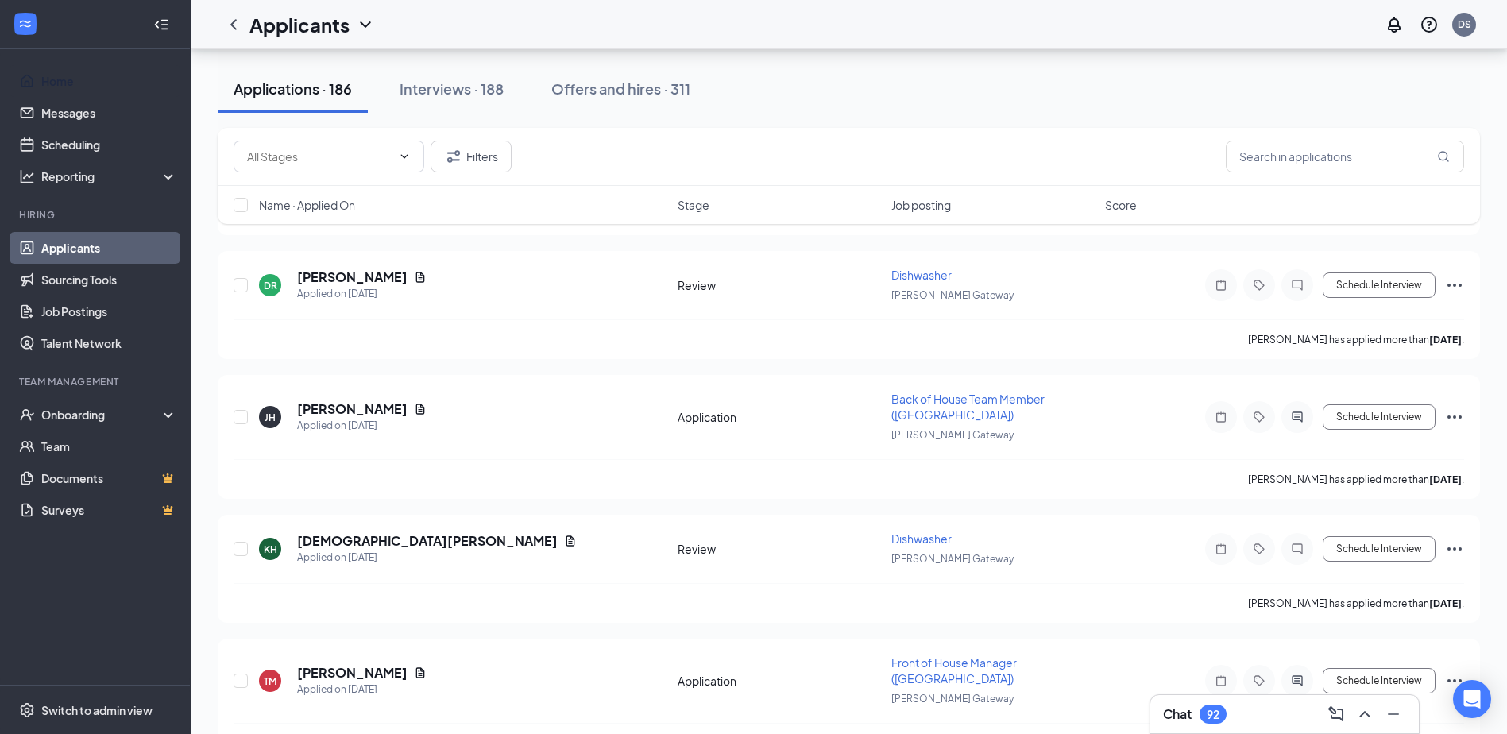
drag, startPoint x: 88, startPoint y: 77, endPoint x: 195, endPoint y: 123, distance: 116.0
click at [88, 77] on link "Home" at bounding box center [109, 81] width 136 height 32
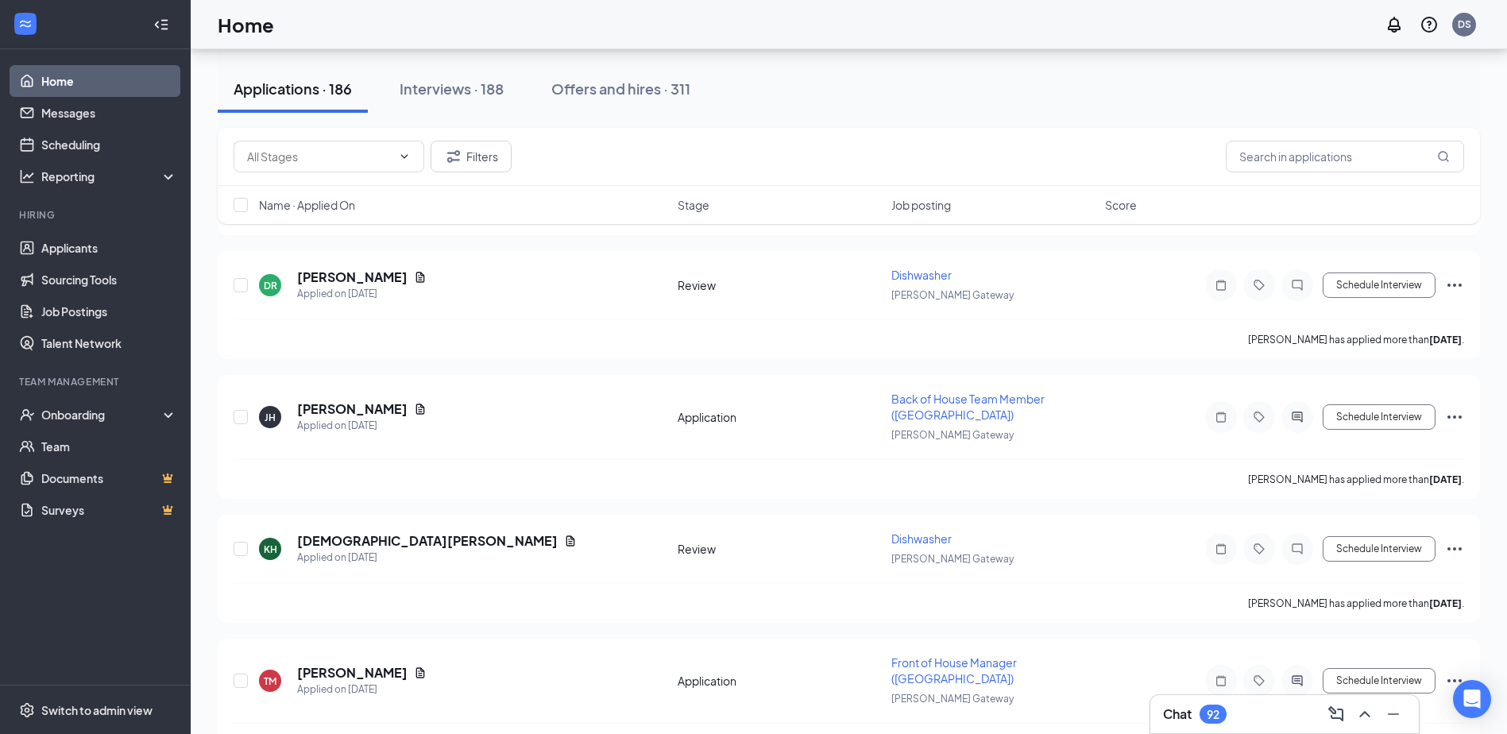
scroll to position [33, 0]
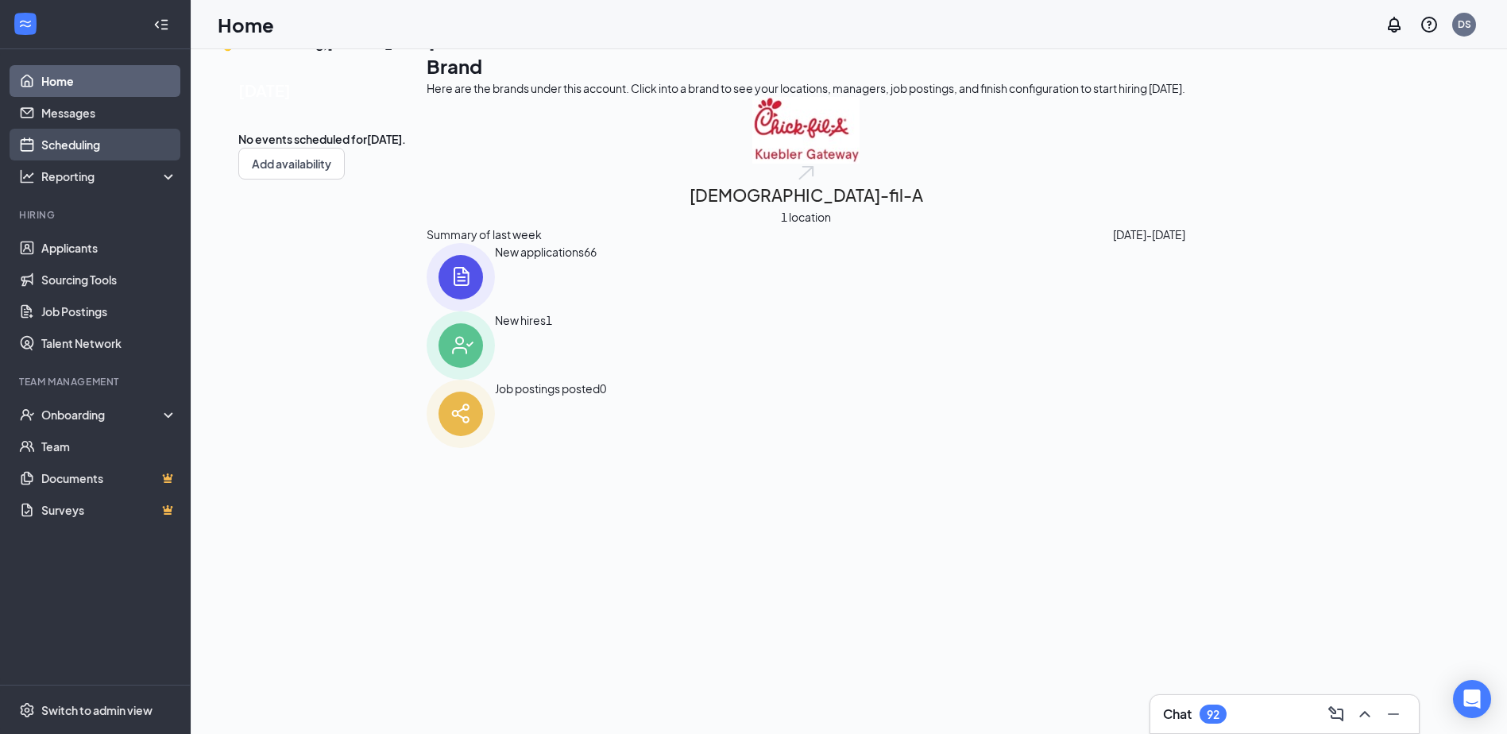
click at [95, 154] on link "Scheduling" at bounding box center [109, 145] width 136 height 32
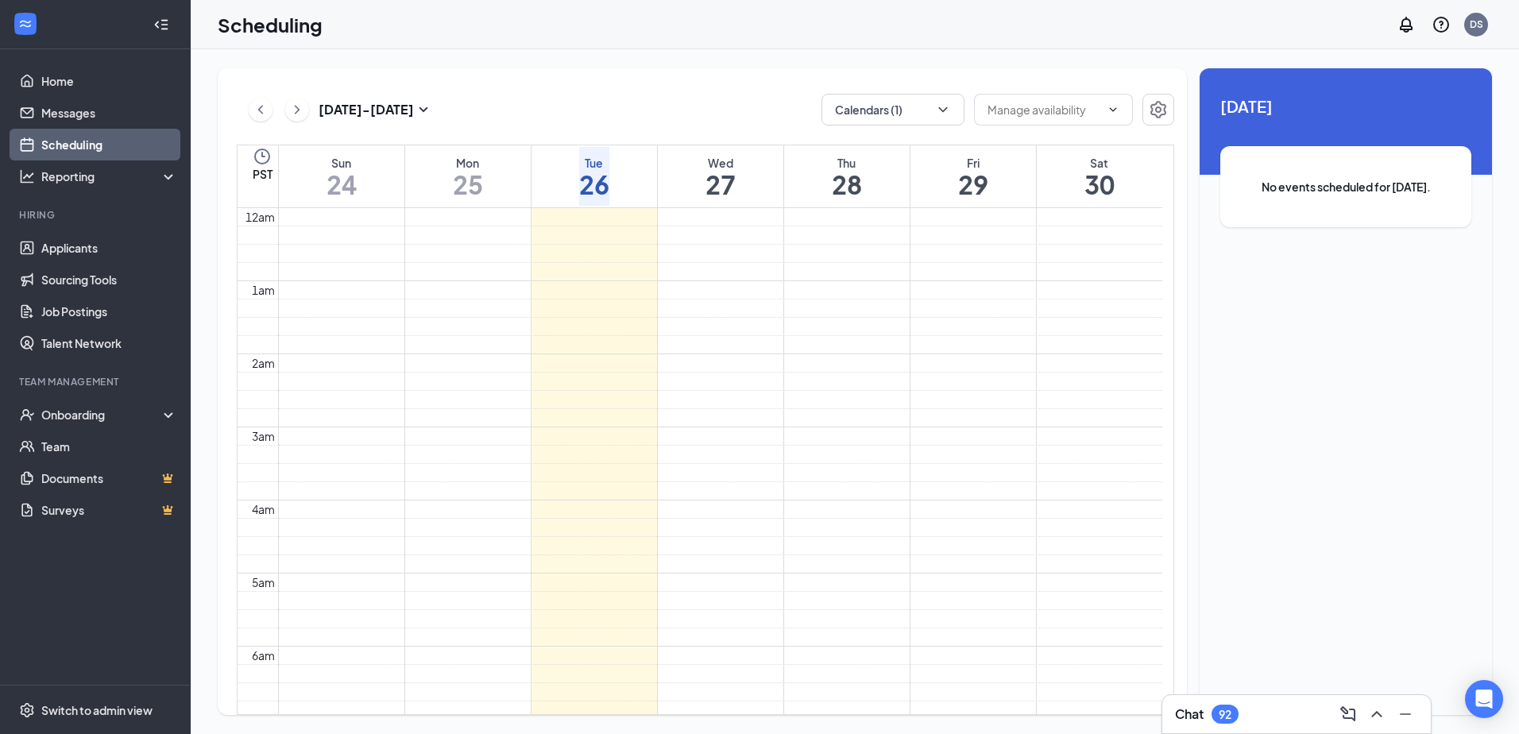
scroll to position [781, 0]
click at [868, 106] on button "Calendars (1)" at bounding box center [893, 110] width 143 height 32
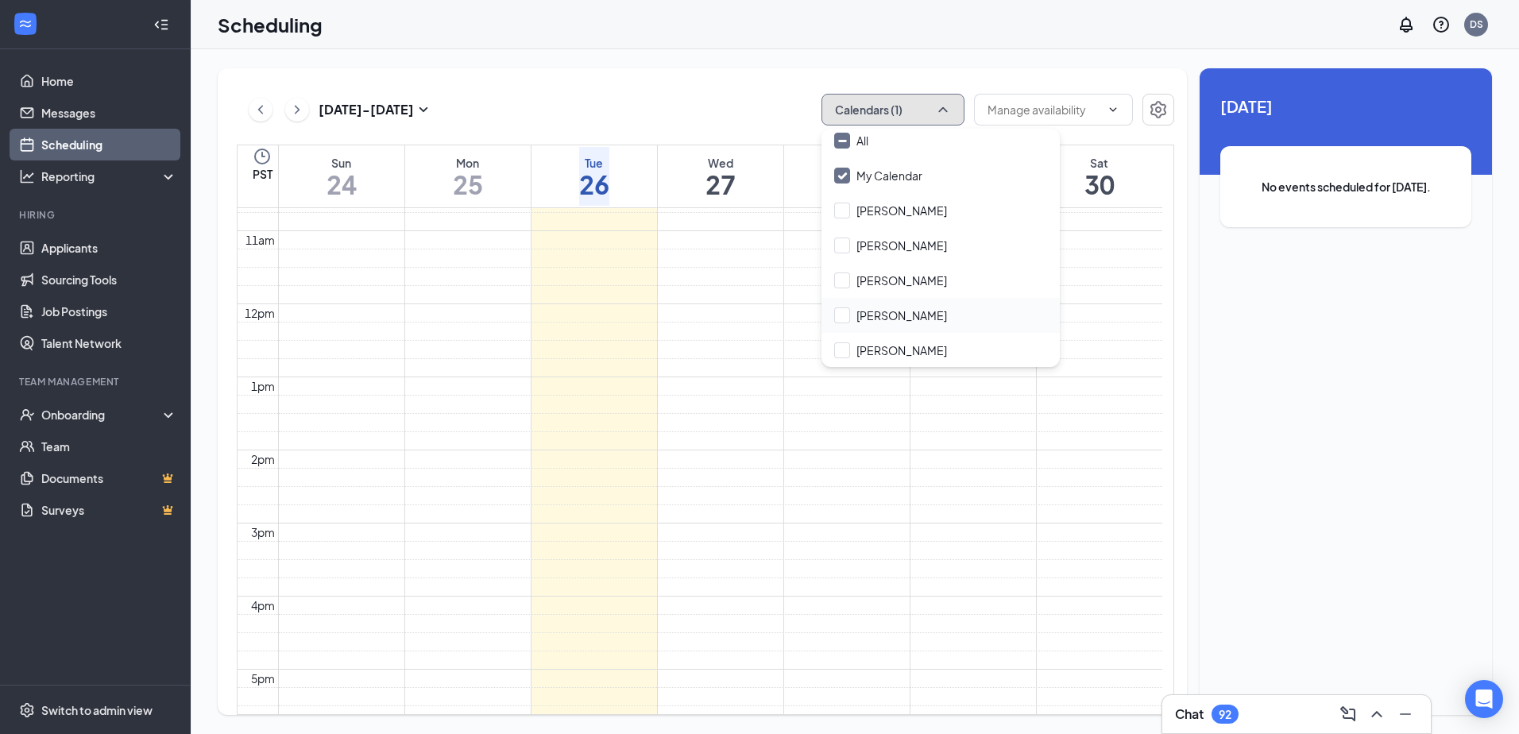
scroll to position [6, 0]
click at [922, 359] on div "[PERSON_NAME]" at bounding box center [941, 349] width 238 height 35
checkbox input "true"
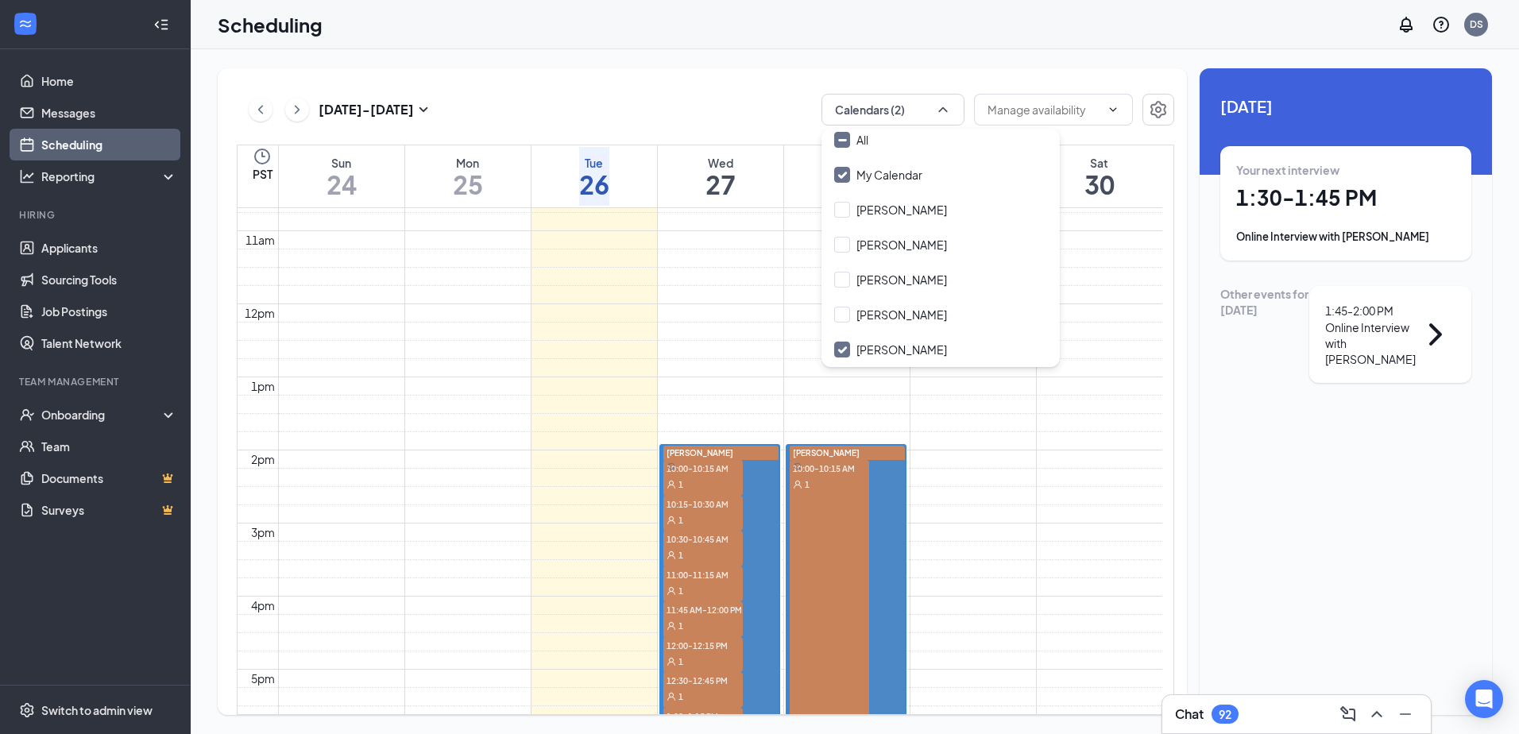
click at [740, 83] on div "[DATE] - [DATE] Calendars (2) PST Sun 24 Mon 25 Tue 26 Wed 27 Thu 28 Fri 29 Sat…" at bounding box center [702, 391] width 969 height 647
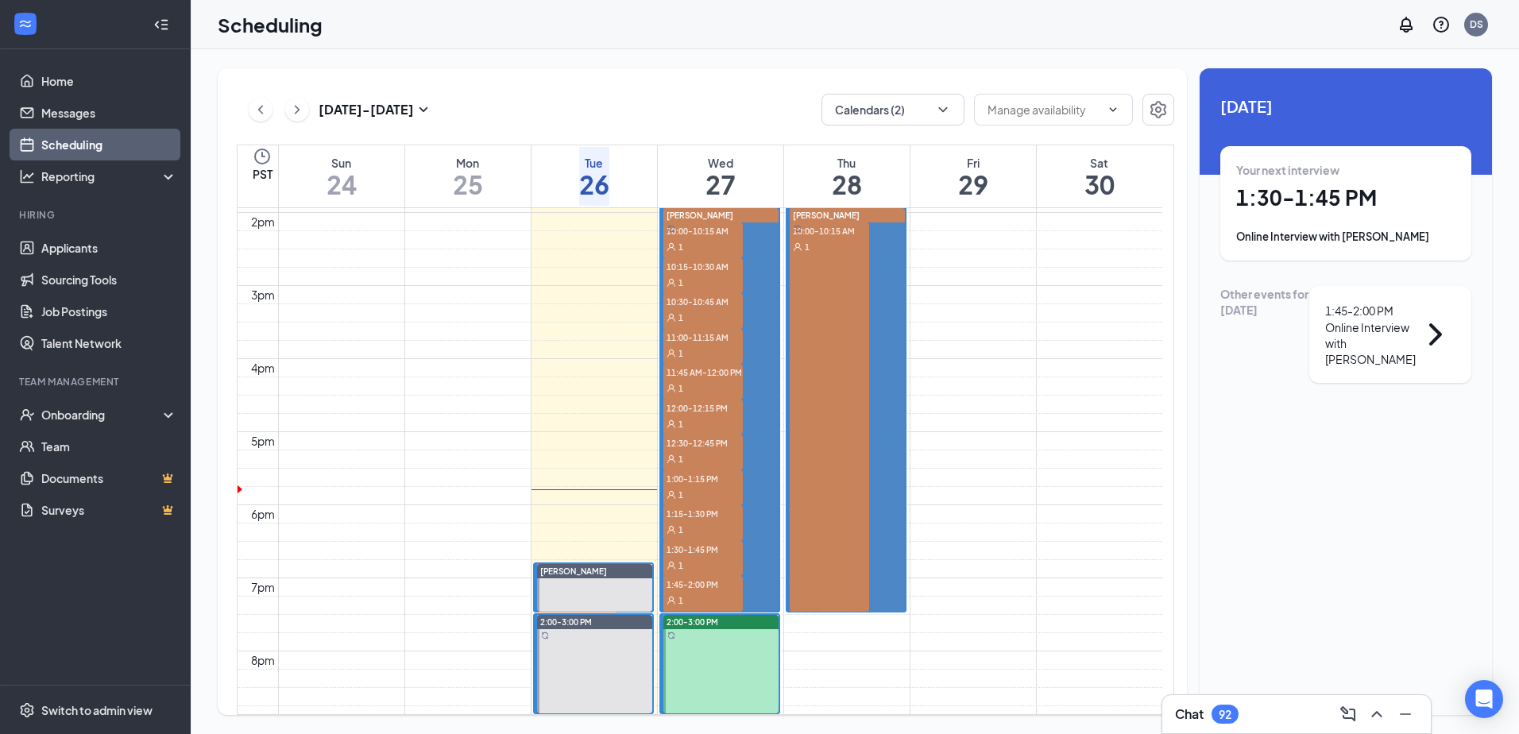
scroll to position [1019, 0]
click at [704, 591] on span "1:45-2:00 PM" at bounding box center [702, 583] width 79 height 16
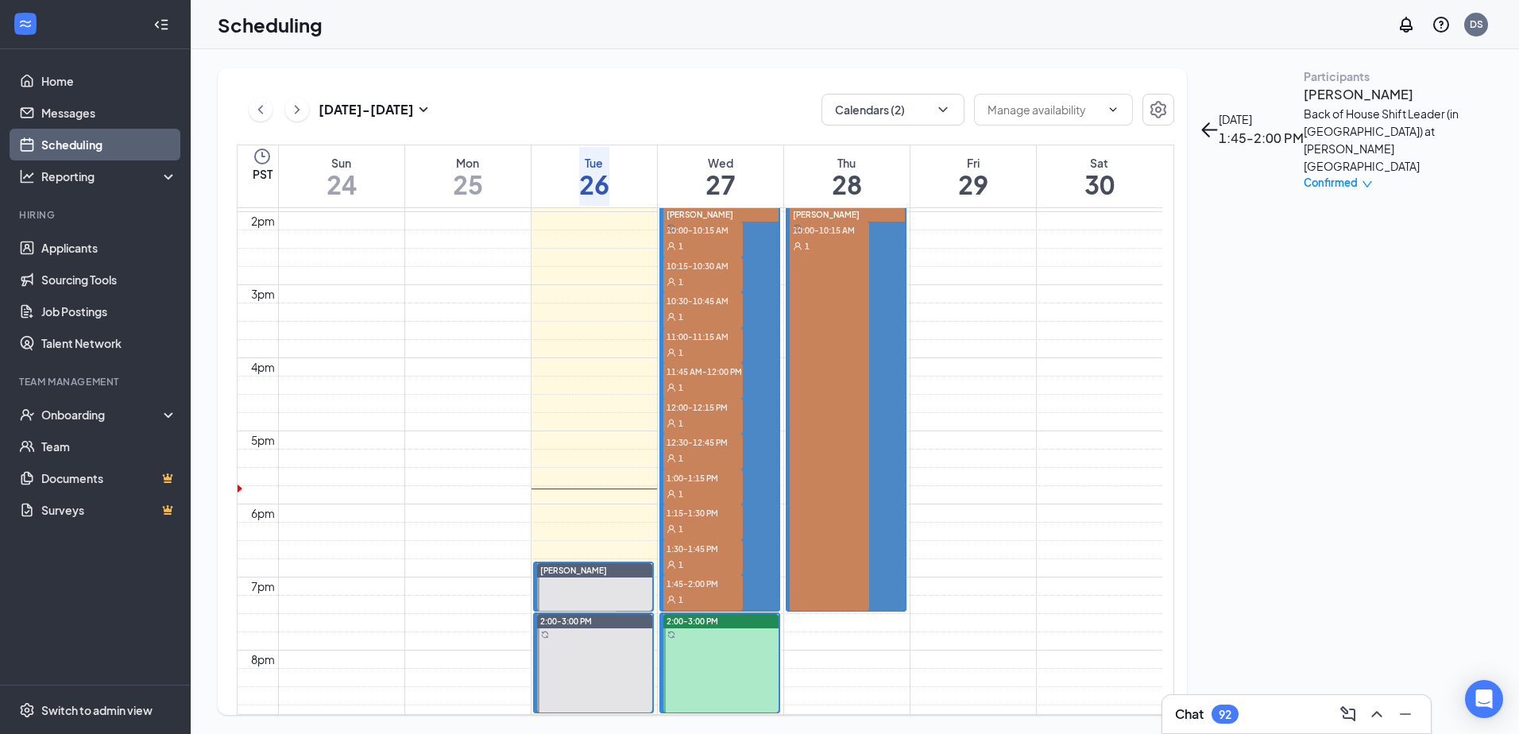
click at [705, 556] on span "1:30-1:45 PM" at bounding box center [702, 548] width 79 height 16
click at [705, 520] on span "1:15-1:30 PM" at bounding box center [702, 513] width 79 height 16
click at [704, 485] on span "1:00-1:15 PM" at bounding box center [702, 478] width 79 height 16
click at [724, 450] on span "12:30-12:45 PM" at bounding box center [702, 442] width 79 height 16
click at [720, 415] on span "12:00-12:15 PM" at bounding box center [702, 407] width 79 height 16
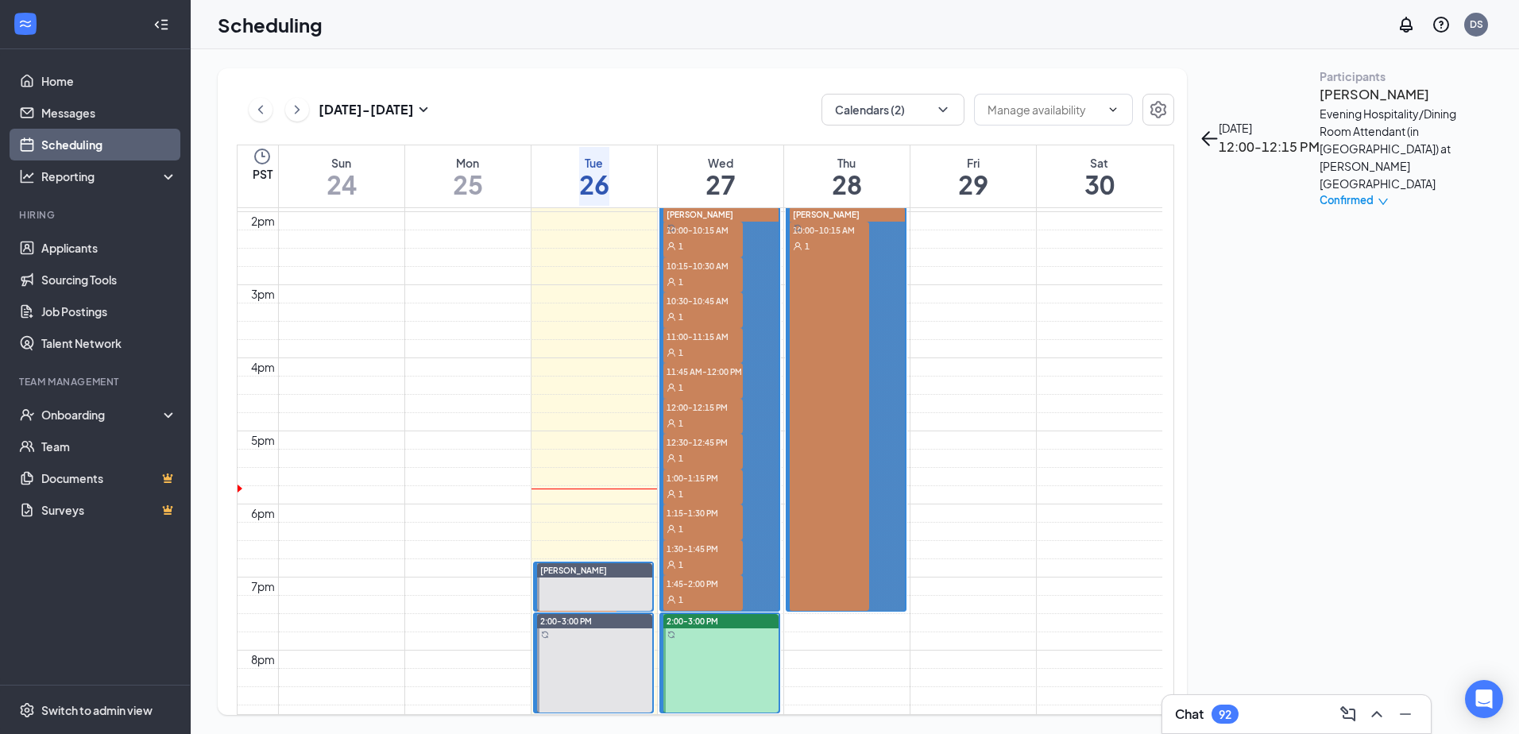
click at [714, 379] on span "11:45 AM-12:00 PM" at bounding box center [702, 371] width 79 height 16
click at [719, 328] on span "11:00-11:15 AM" at bounding box center [702, 336] width 79 height 16
click at [687, 292] on span "10:30-10:45 AM" at bounding box center [702, 300] width 79 height 16
